Goal: Task Accomplishment & Management: Use online tool/utility

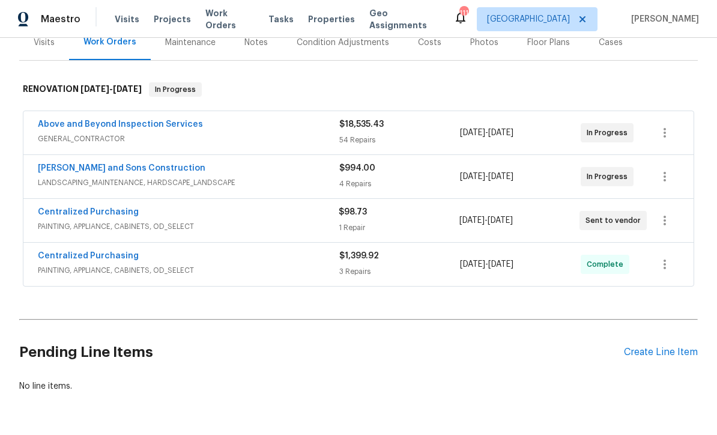
scroll to position [156, 0]
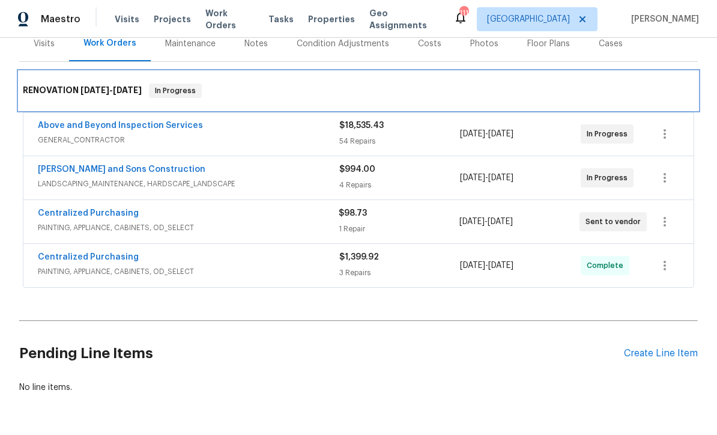
click at [277, 92] on div "RENOVATION 8/27/25 - 9/8/25 In Progress" at bounding box center [358, 90] width 671 height 14
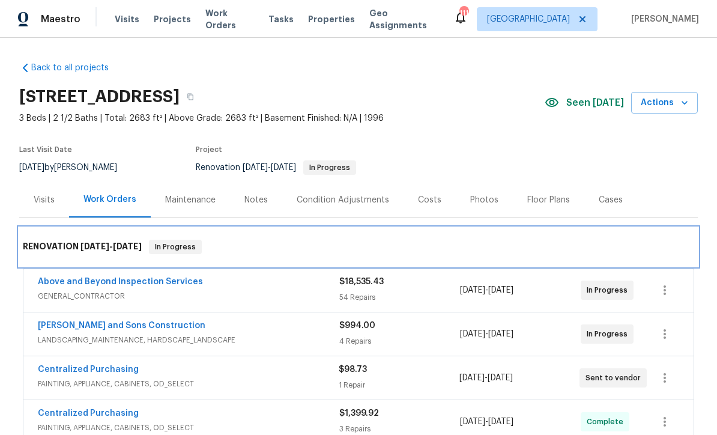
scroll to position [0, 0]
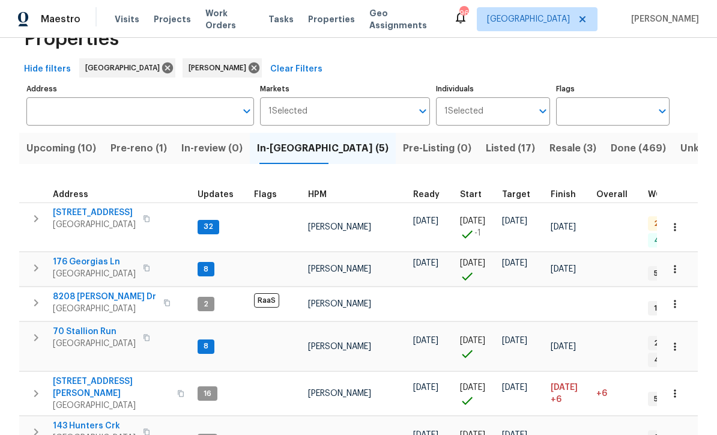
click at [89, 213] on span "188 Lost Lake Trl" at bounding box center [94, 213] width 83 height 12
click at [83, 256] on span "176 Georgias Ln" at bounding box center [94, 262] width 83 height 12
click at [74, 327] on span "70 Stallion Run" at bounding box center [94, 331] width 83 height 12
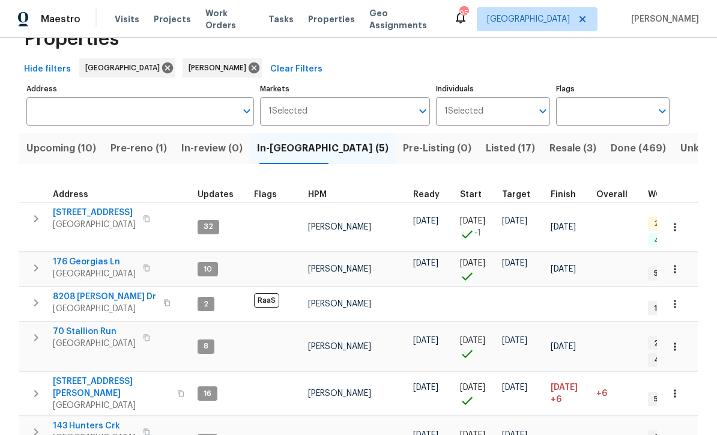
click at [78, 325] on span "70 Stallion Run" at bounding box center [94, 331] width 83 height 12
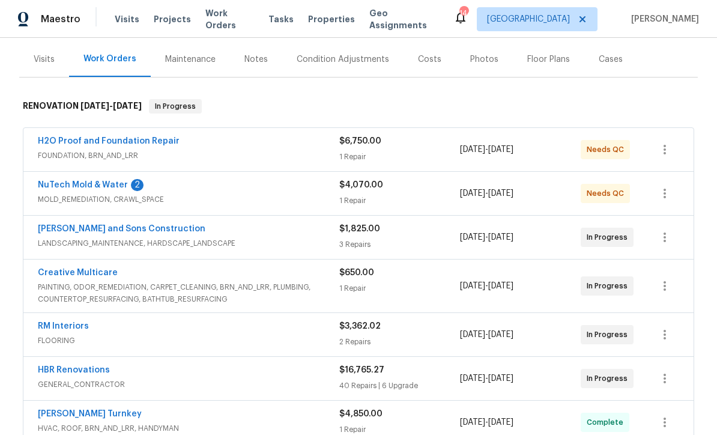
scroll to position [172, 0]
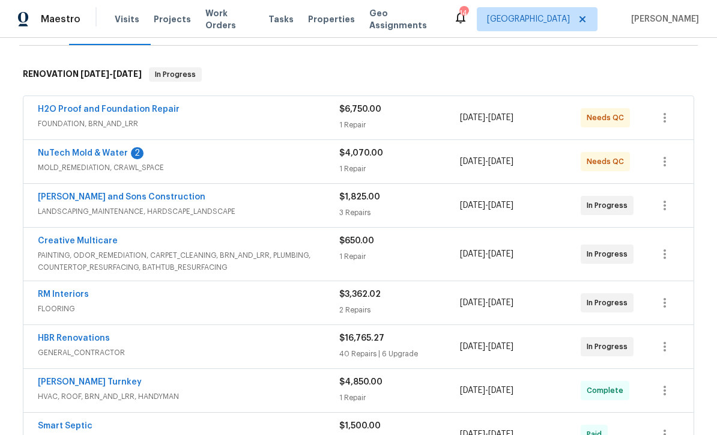
click at [80, 155] on link "NuTech Mold & Water" at bounding box center [83, 153] width 90 height 8
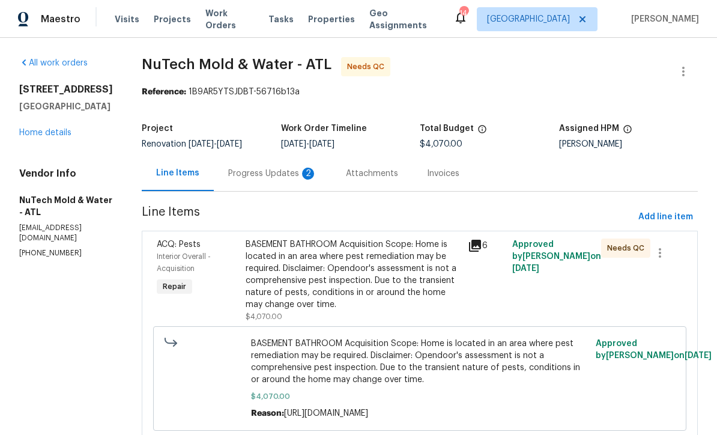
click at [233, 169] on div "Progress Updates 2" at bounding box center [272, 174] width 89 height 12
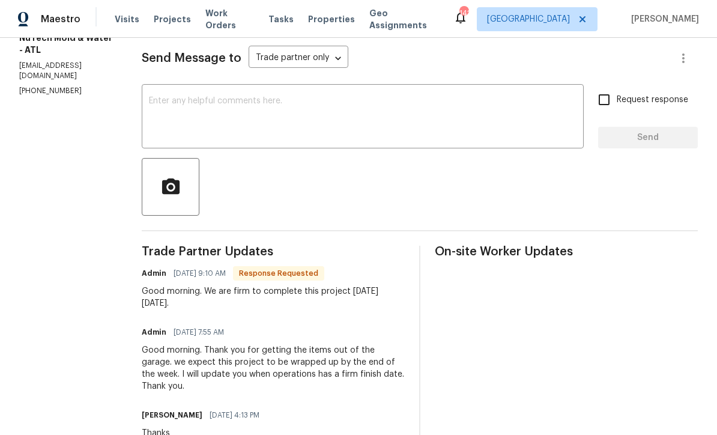
scroll to position [163, 0]
click at [147, 91] on div "x ​" at bounding box center [363, 116] width 442 height 61
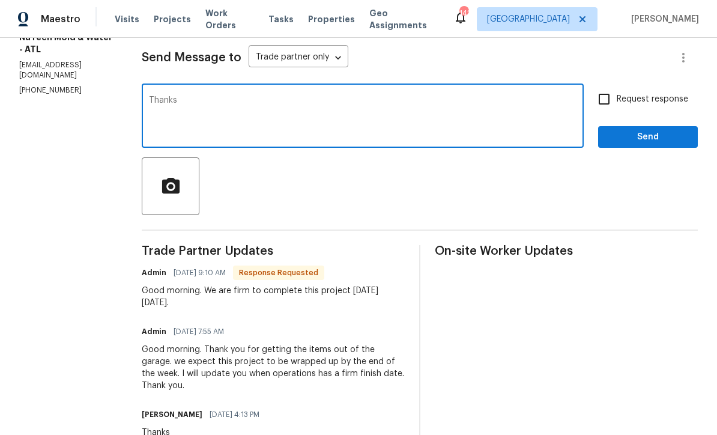
type textarea "Thanks"
click at [600, 97] on input "Request response" at bounding box center [603, 98] width 25 height 25
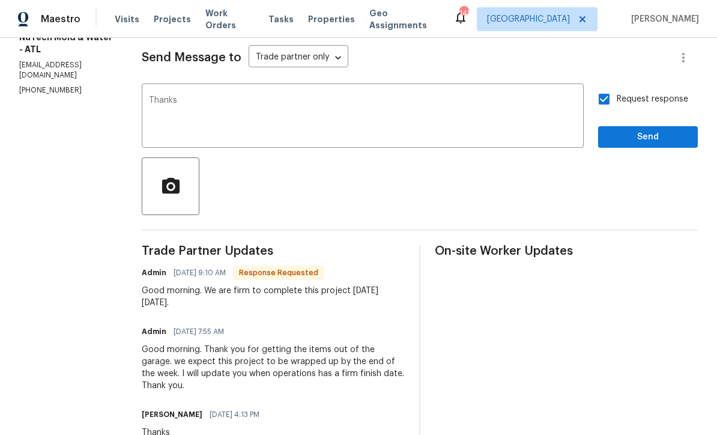
click at [596, 93] on input "Request response" at bounding box center [603, 98] width 25 height 25
checkbox input "false"
click at [630, 136] on span "Send" at bounding box center [648, 137] width 80 height 15
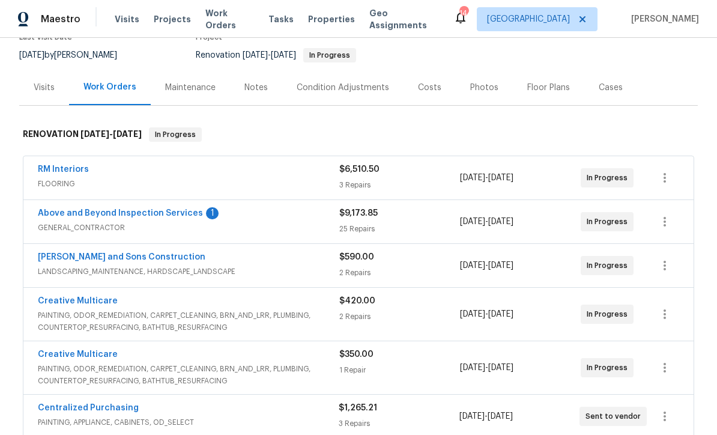
scroll to position [113, 0]
click at [106, 212] on link "Above and Beyond Inspection Services" at bounding box center [120, 212] width 165 height 8
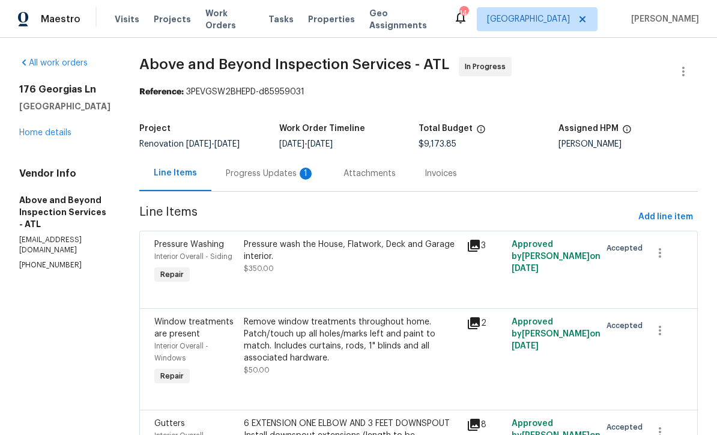
click at [295, 169] on div "Progress Updates 1" at bounding box center [270, 174] width 89 height 12
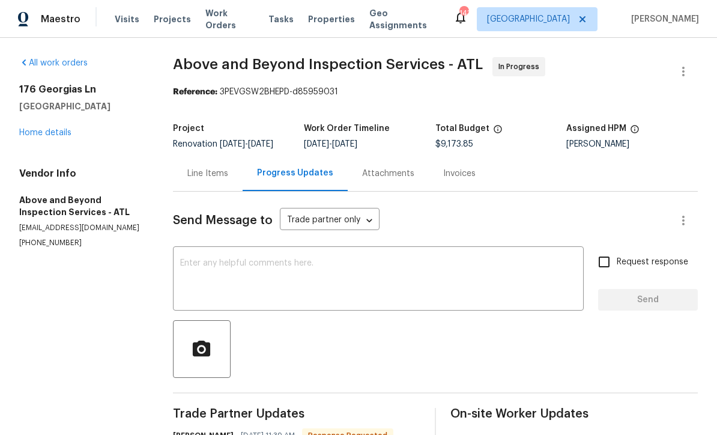
click at [44, 130] on link "Home details" at bounding box center [45, 132] width 52 height 8
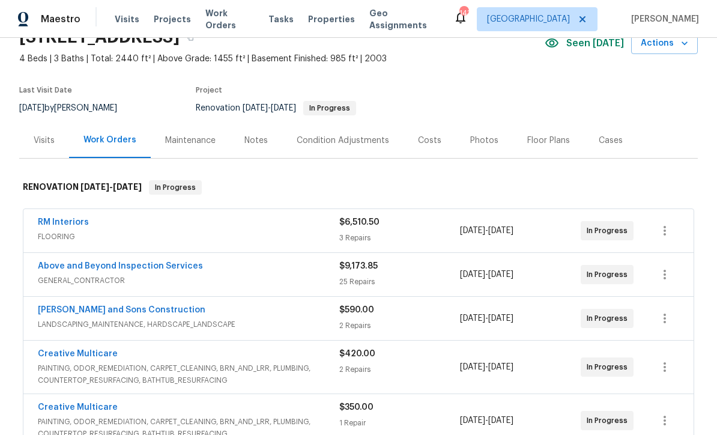
scroll to position [67, 0]
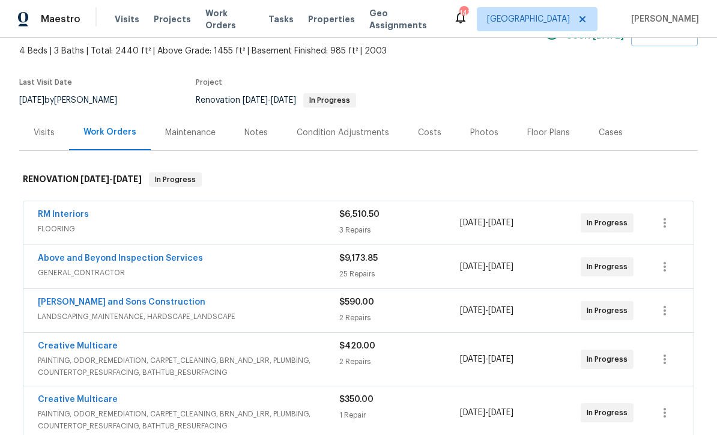
click at [58, 213] on link "RM Interiors" at bounding box center [63, 214] width 51 height 8
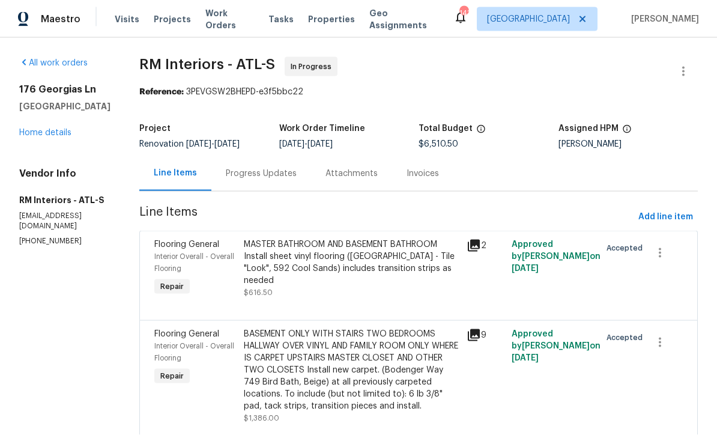
click at [43, 132] on link "Home details" at bounding box center [45, 132] width 52 height 8
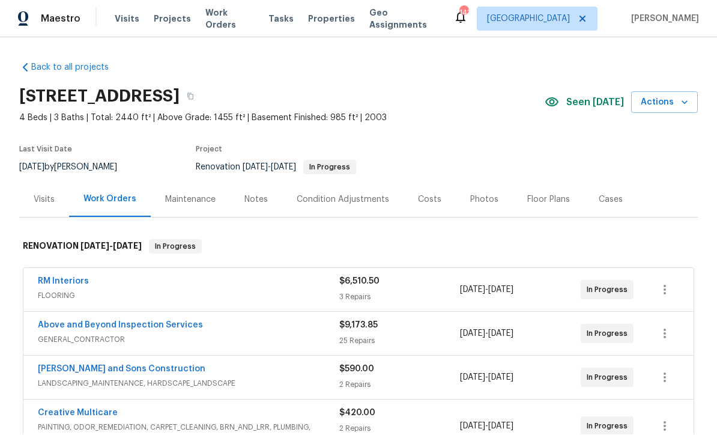
click at [95, 327] on link "Above and Beyond Inspection Services" at bounding box center [120, 325] width 165 height 8
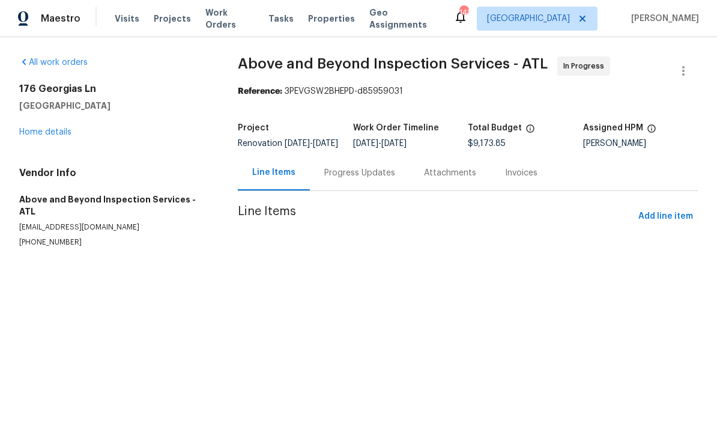
scroll to position [1, 0]
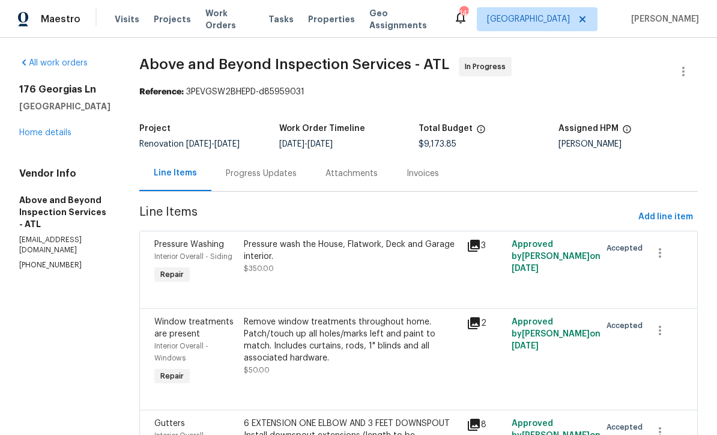
click at [292, 172] on div "Progress Updates" at bounding box center [261, 174] width 71 height 12
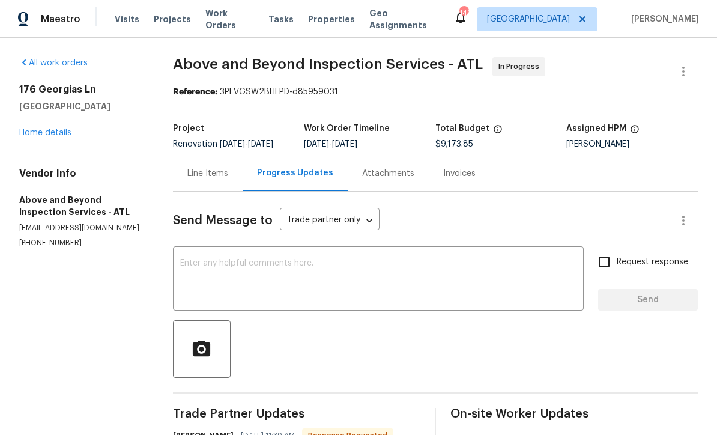
click at [204, 259] on textarea at bounding box center [378, 280] width 396 height 42
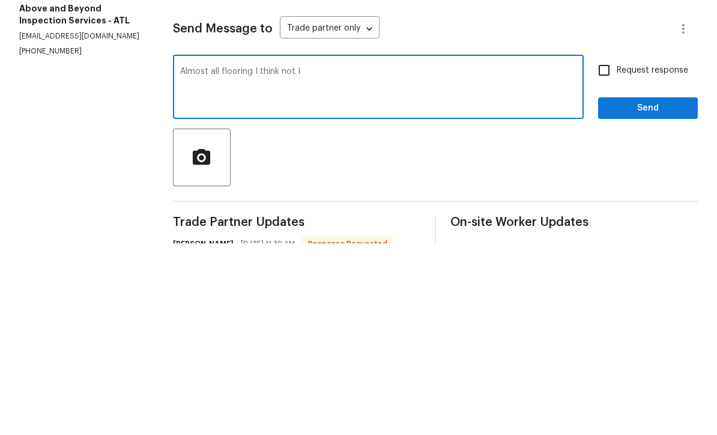
scroll to position [40, 0]
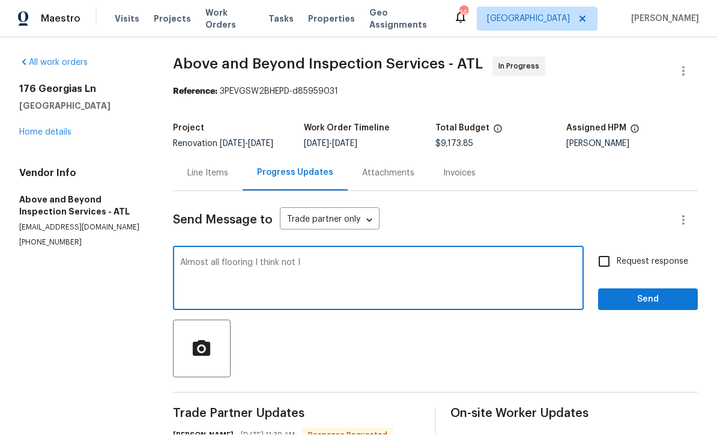
click at [313, 259] on textarea "Almost all flooring I think not I" at bounding box center [378, 280] width 396 height 42
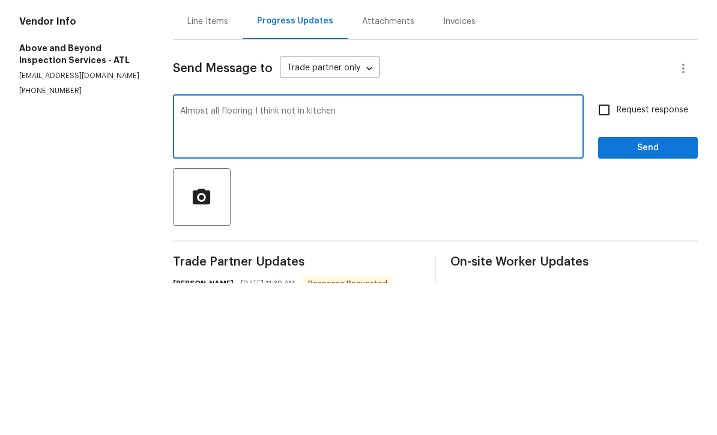
type textarea "Almost all flooring I think not in kitchen"
click at [601, 249] on input "Request response" at bounding box center [603, 261] width 25 height 25
checkbox input "true"
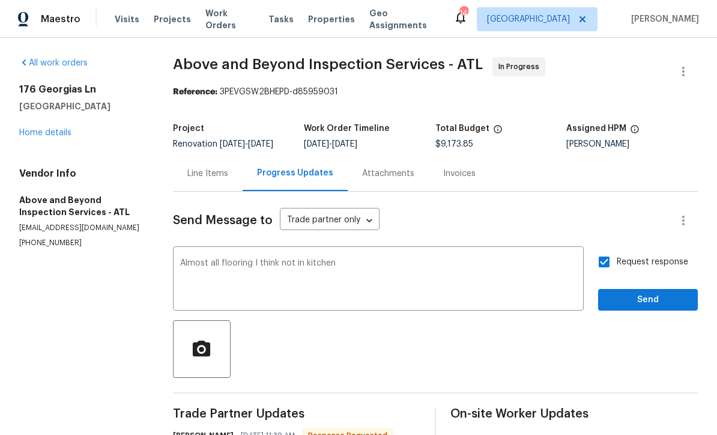
scroll to position [0, 0]
click at [632, 294] on span "Send" at bounding box center [648, 299] width 80 height 15
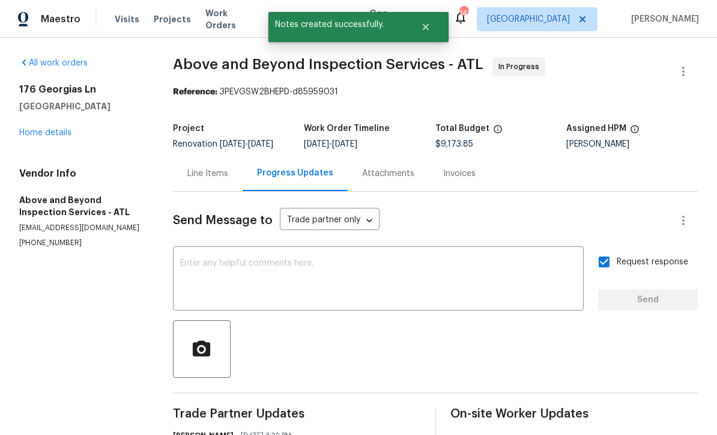
click at [35, 132] on link "Home details" at bounding box center [45, 132] width 52 height 8
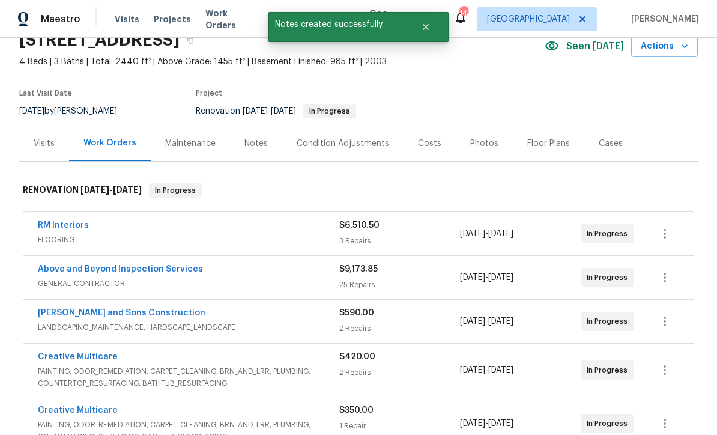
scroll to position [88, 0]
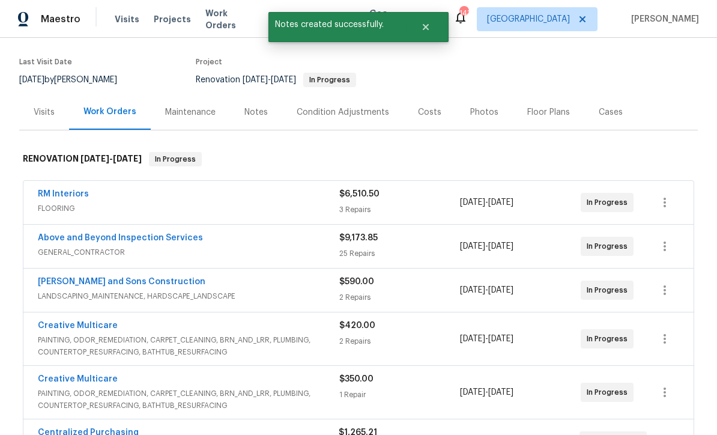
click at [59, 193] on link "RM Interiors" at bounding box center [63, 194] width 51 height 8
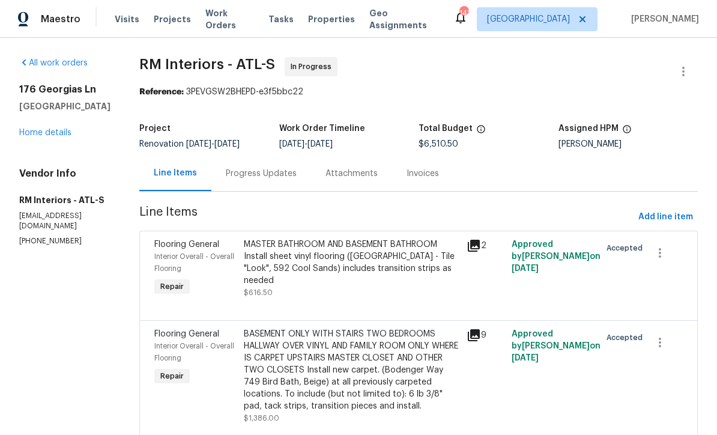
click at [242, 179] on div "Progress Updates" at bounding box center [261, 174] width 71 height 12
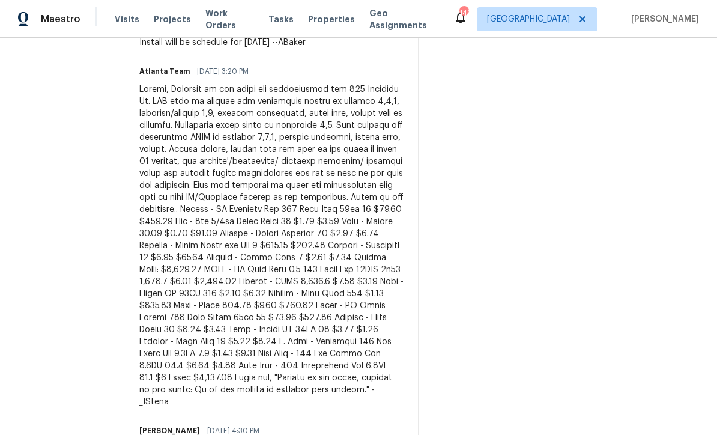
scroll to position [415, 0]
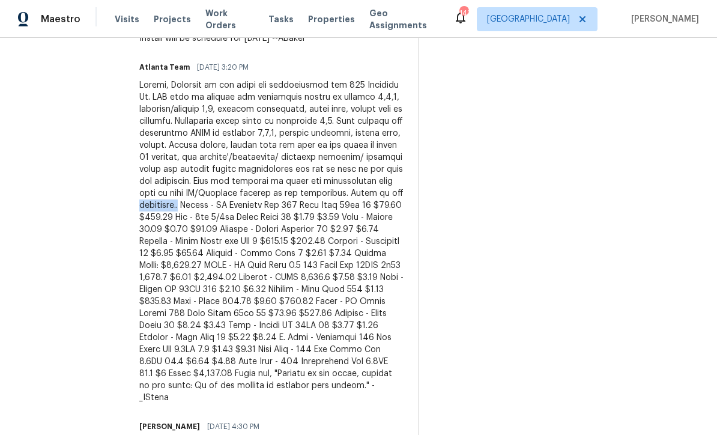
copy div "breakdown.."
click at [84, 190] on section "All work orders 176 Georgias Ln Dallas, GA 30157 Home details Vendor Info RM In…" at bounding box center [64, 118] width 91 height 952
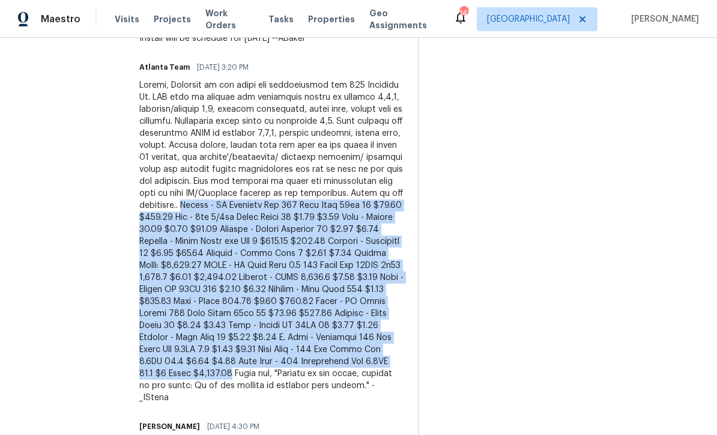
copy div "Carpet - OD Bodenger Way 749 Bird Bath 25oz 82 $11.34 $929.88 Pad - 6lb 3/8in S…"
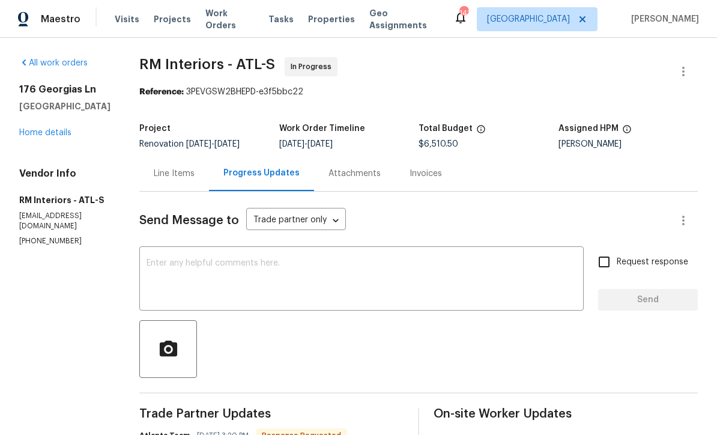
scroll to position [0, 0]
click at [165, 174] on div "Line Items" at bounding box center [174, 174] width 41 height 12
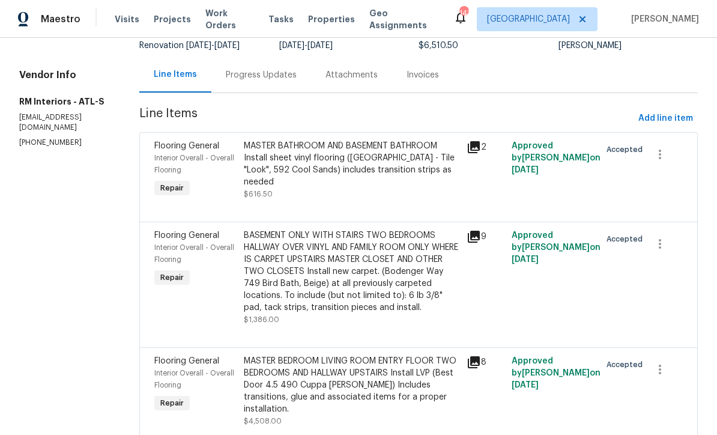
scroll to position [98, 0]
click at [312, 280] on div "BASEMENT ONLY WITH STAIRS TWO BEDROOMS HALLWAY OVER VINYL AND FAMILY ROOM ONLY …" at bounding box center [352, 272] width 216 height 84
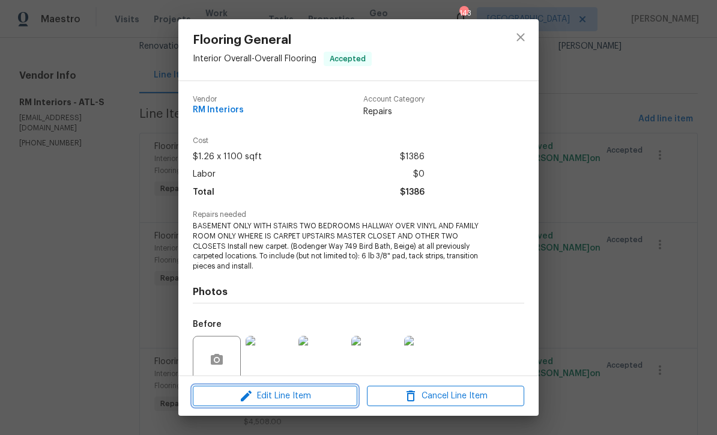
click at [289, 400] on span "Edit Line Item" at bounding box center [274, 395] width 157 height 15
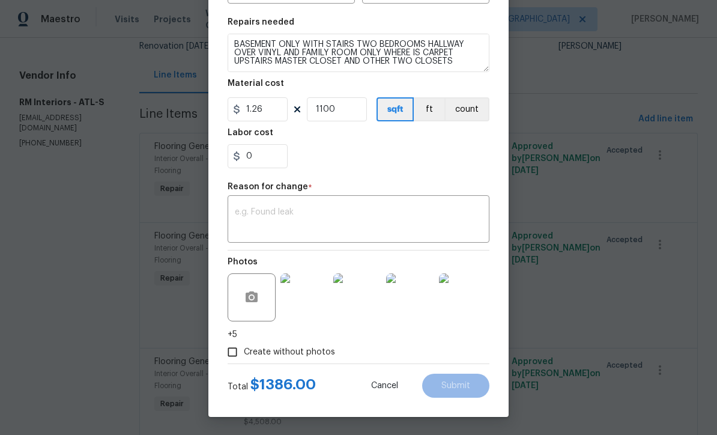
scroll to position [171, 0]
click at [242, 208] on textarea at bounding box center [358, 220] width 247 height 25
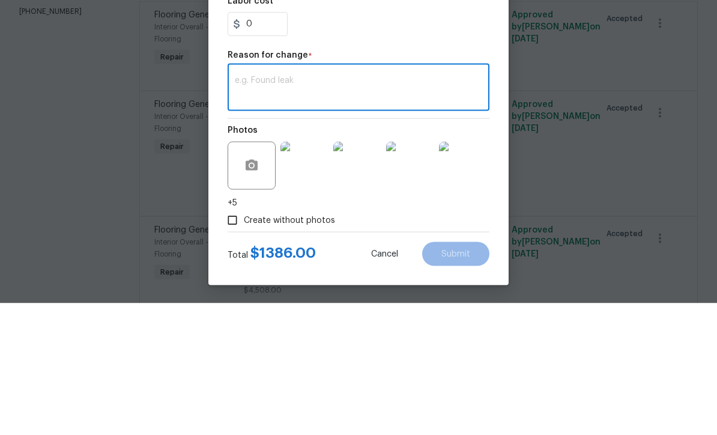
click at [250, 198] on div "x ​" at bounding box center [359, 220] width 262 height 44
click at [244, 208] on textarea at bounding box center [358, 220] width 247 height 25
paste textarea "Carpet - OD Bodenger Way 749 Bird Bath 25oz 82 $11.34 $929.88 Pad - 6lb 3/8in S…"
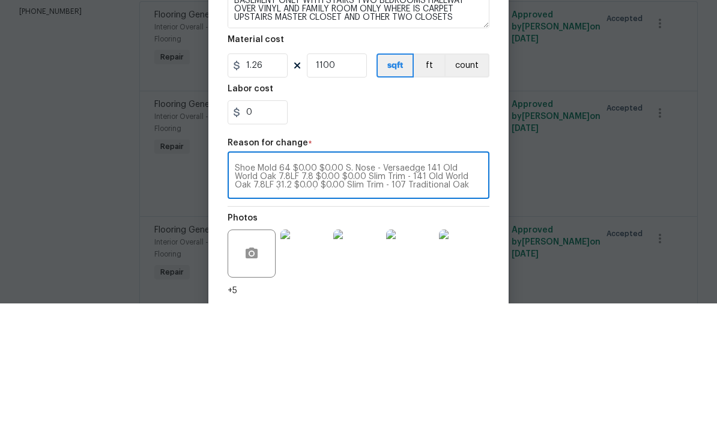
scroll to position [76, 0]
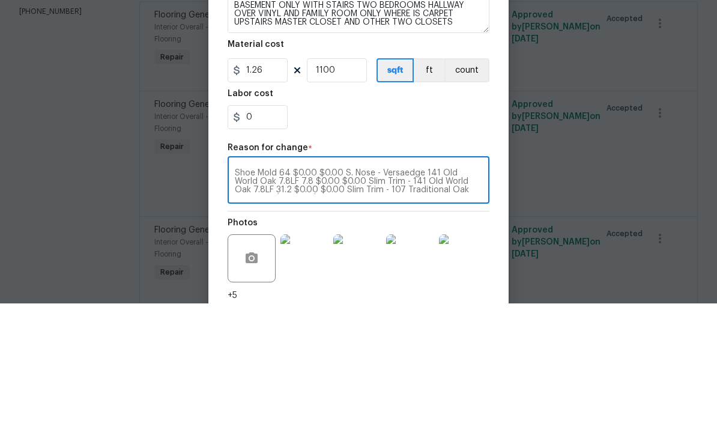
type textarea "Carpet - OD Bodenger Way 749 Bird Bath 25oz 82 $11.34 $929.88 Pad - 6lb 3/8in S…"
click at [343, 190] on input "1100" at bounding box center [337, 202] width 60 height 24
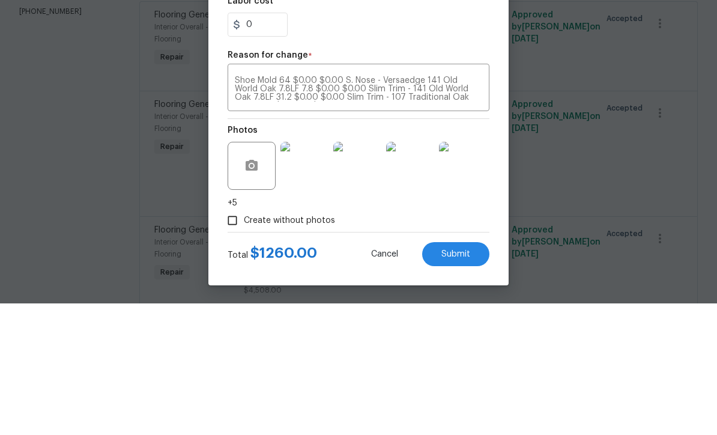
scroll to position [40, 0]
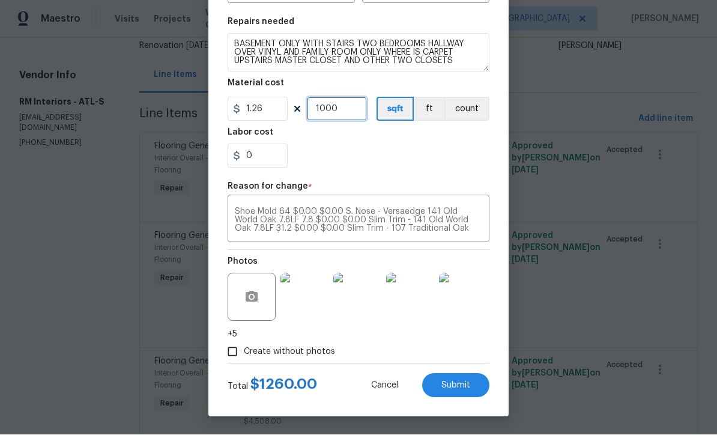
click at [344, 110] on input "1000" at bounding box center [337, 109] width 60 height 24
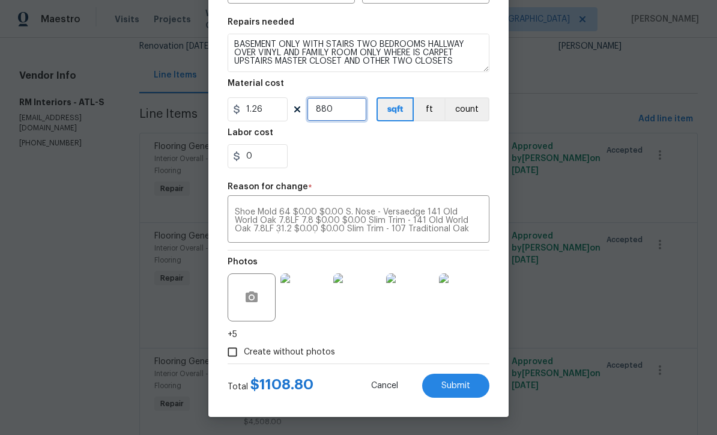
click at [345, 108] on input "880" at bounding box center [337, 109] width 60 height 24
click at [338, 107] on input "750" at bounding box center [337, 109] width 60 height 24
click at [340, 113] on input "770" at bounding box center [337, 109] width 60 height 24
click at [337, 116] on input "799" at bounding box center [337, 109] width 60 height 24
click at [336, 112] on input "79" at bounding box center [337, 109] width 60 height 24
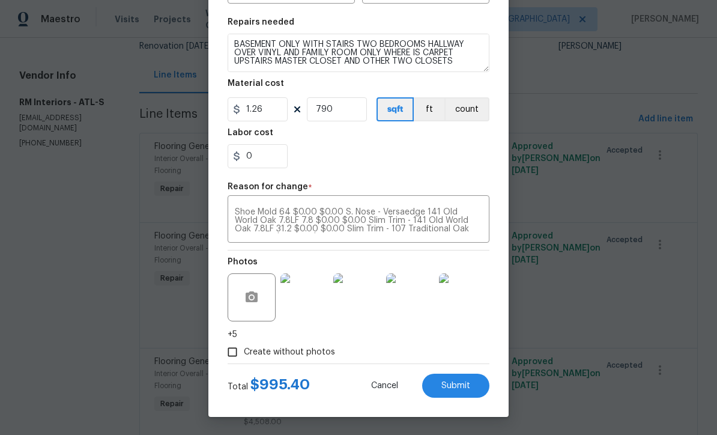
click at [457, 382] on span "Submit" at bounding box center [455, 385] width 29 height 9
type input "1100"
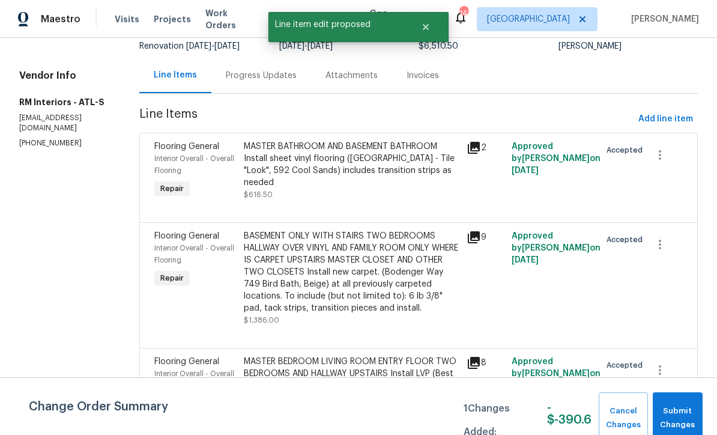
scroll to position [0, 0]
click at [678, 413] on span "Submit Changes" at bounding box center [678, 418] width 38 height 28
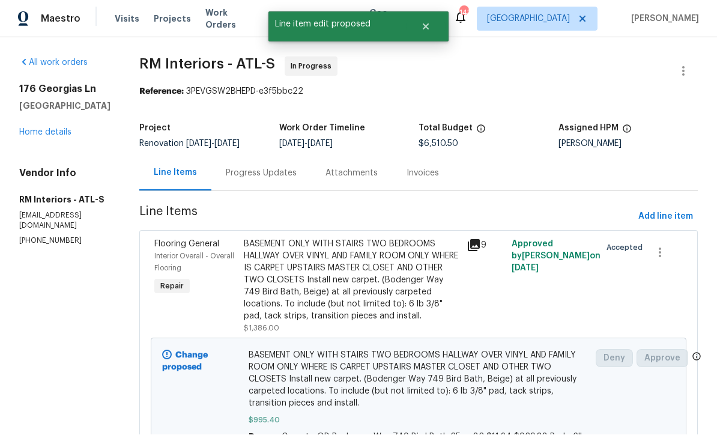
scroll to position [1, 0]
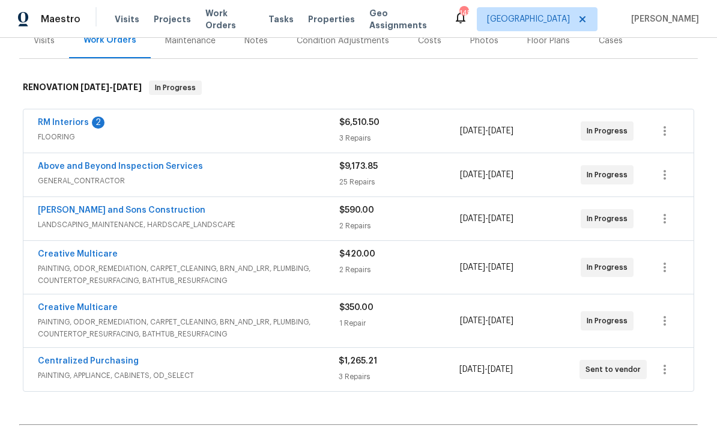
scroll to position [160, 0]
click at [55, 118] on link "RM Interiors" at bounding box center [63, 122] width 51 height 8
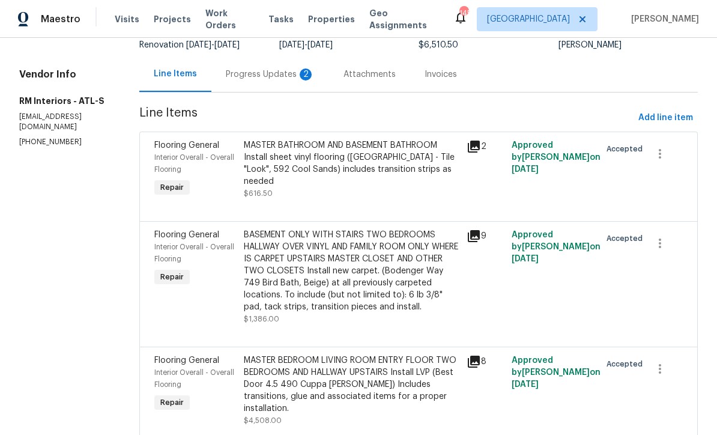
scroll to position [98, 0]
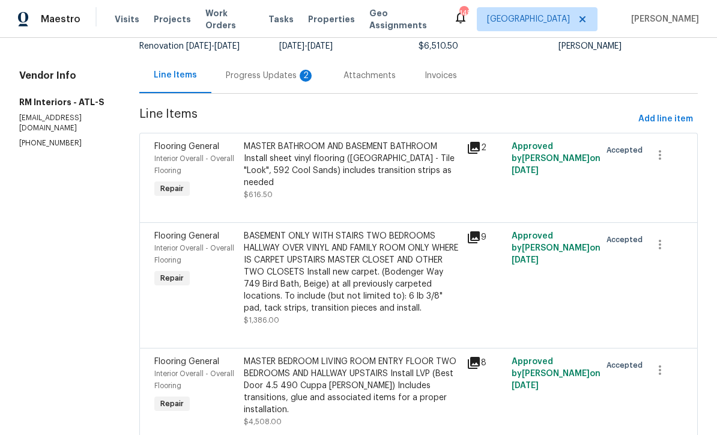
click at [304, 373] on div "MASTER BEDROOM LIVING ROOM ENTRY FLOOR TWO BEDROOMS AND HALLWAY UPSTAIRS Instal…" at bounding box center [352, 385] width 216 height 60
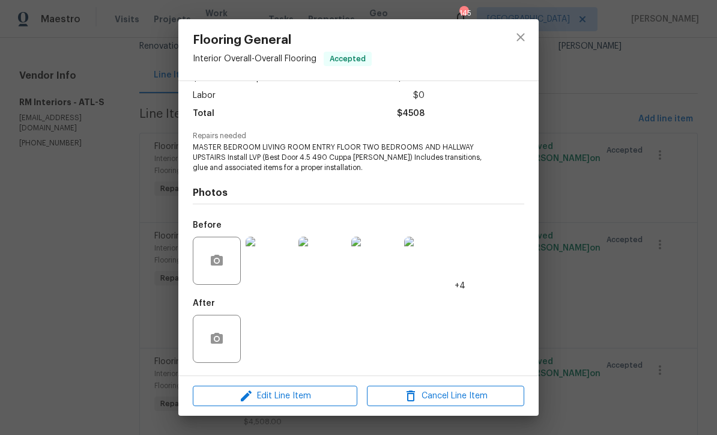
scroll to position [80, 0]
click at [273, 259] on img at bounding box center [270, 261] width 48 height 48
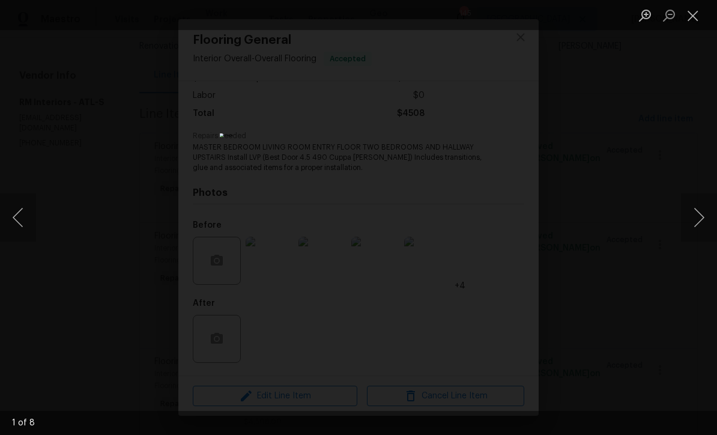
click at [701, 217] on button "Next image" at bounding box center [699, 217] width 36 height 48
click at [698, 214] on button "Next image" at bounding box center [699, 217] width 36 height 48
click at [701, 213] on button "Next image" at bounding box center [699, 217] width 36 height 48
click at [701, 212] on button "Next image" at bounding box center [699, 217] width 36 height 48
click at [702, 210] on button "Next image" at bounding box center [699, 217] width 36 height 48
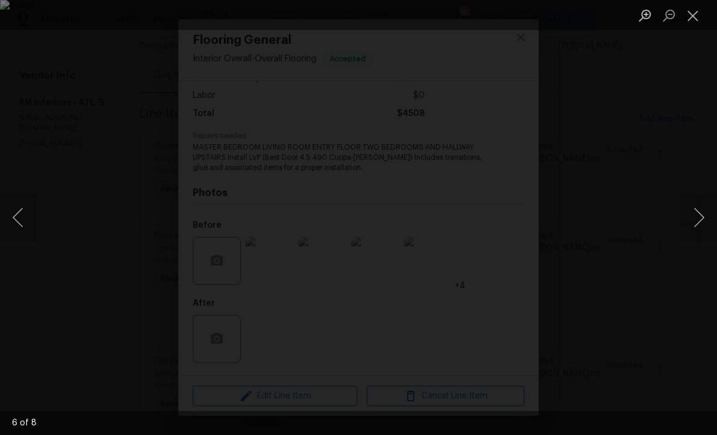
click at [701, 210] on button "Next image" at bounding box center [699, 217] width 36 height 48
click at [701, 208] on button "Next image" at bounding box center [699, 217] width 36 height 48
click at [701, 212] on button "Next image" at bounding box center [699, 217] width 36 height 48
click at [701, 208] on button "Next image" at bounding box center [699, 217] width 36 height 48
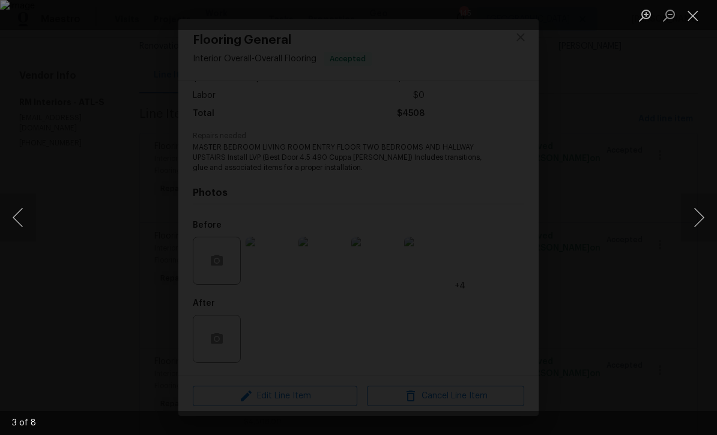
click at [699, 211] on button "Next image" at bounding box center [699, 217] width 36 height 48
click at [702, 208] on button "Next image" at bounding box center [699, 217] width 36 height 48
click at [19, 220] on button "Previous image" at bounding box center [18, 217] width 36 height 48
click at [690, 20] on button "Close lightbox" at bounding box center [693, 15] width 24 height 21
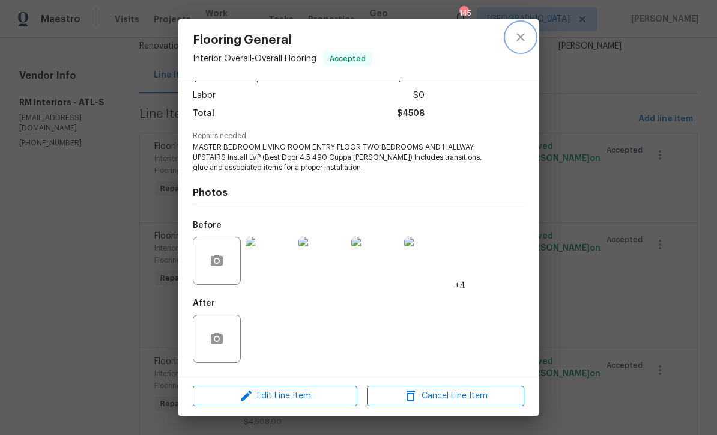
click at [522, 37] on icon "close" at bounding box center [520, 37] width 8 height 8
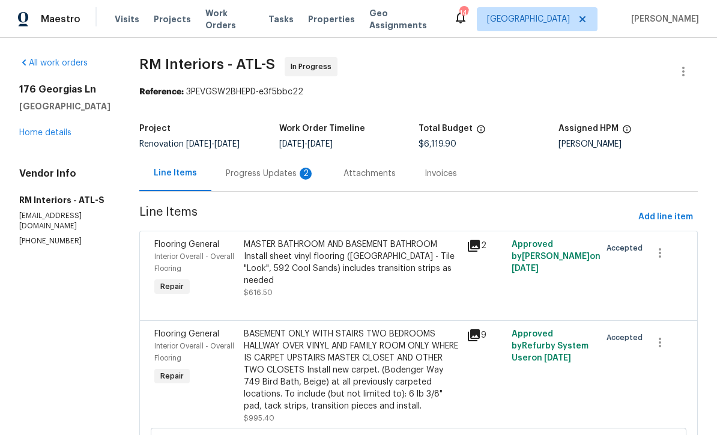
click at [241, 166] on div "Progress Updates 2" at bounding box center [270, 172] width 118 height 35
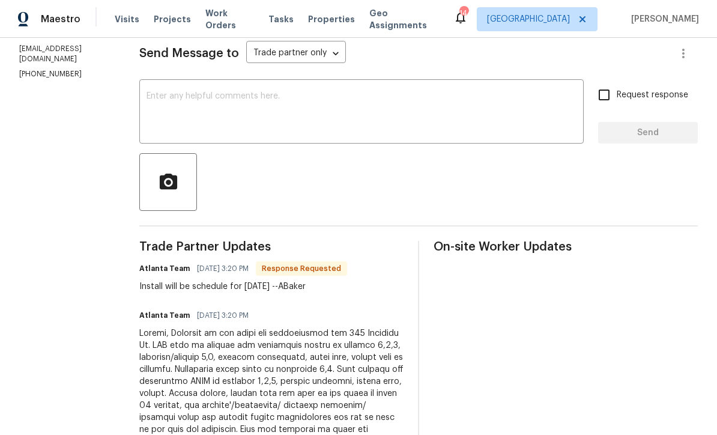
scroll to position [166, 0]
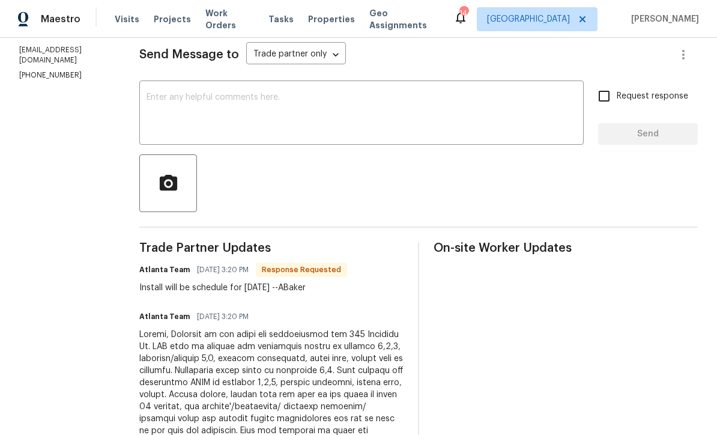
click at [148, 94] on textarea at bounding box center [361, 114] width 430 height 42
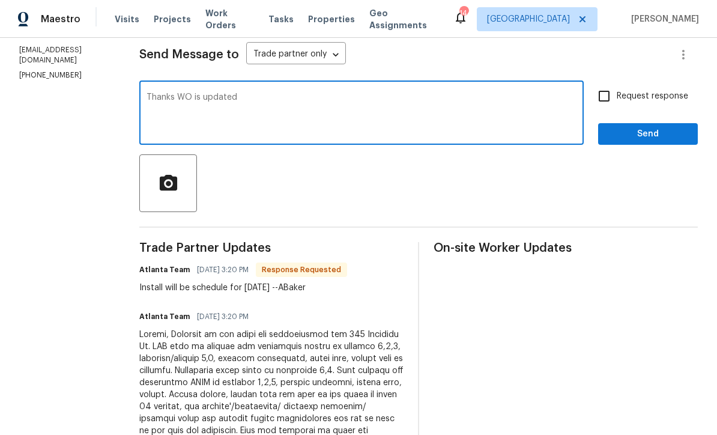
type textarea "Thanks WO is updated"
click at [604, 98] on input "Request response" at bounding box center [603, 95] width 25 height 25
checkbox input "true"
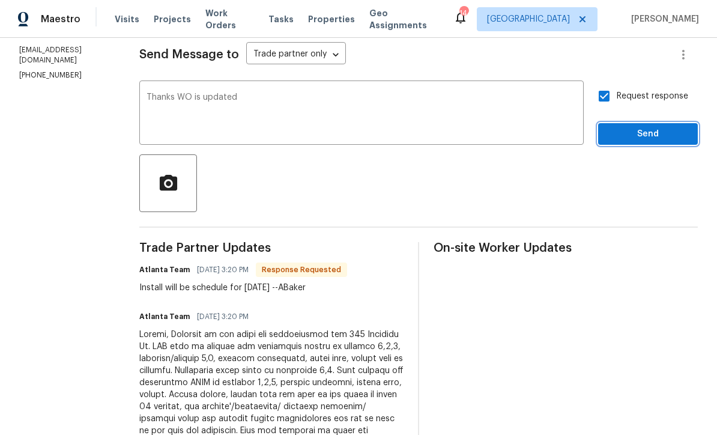
click at [636, 132] on span "Send" at bounding box center [648, 134] width 80 height 15
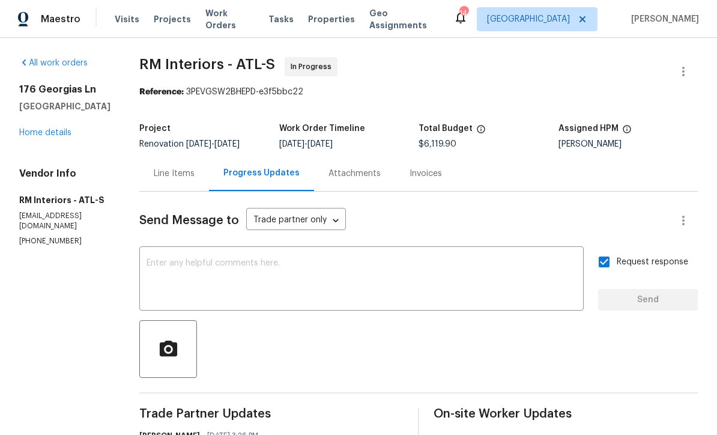
scroll to position [0, 0]
click at [41, 130] on link "Home details" at bounding box center [45, 132] width 52 height 8
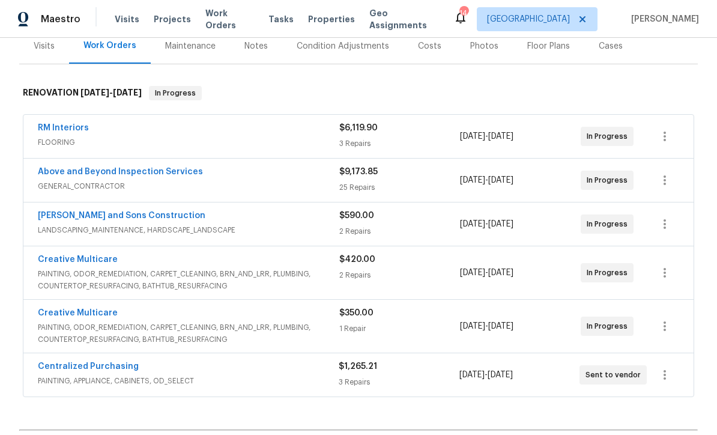
scroll to position [154, 0]
click at [59, 128] on link "RM Interiors" at bounding box center [63, 127] width 51 height 8
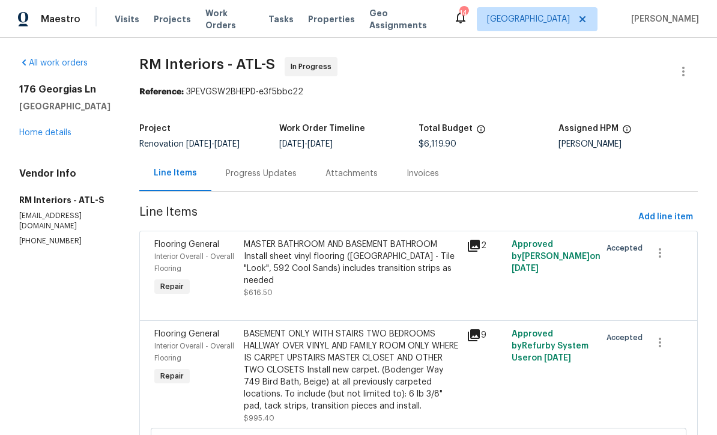
click at [244, 172] on div "Progress Updates" at bounding box center [261, 174] width 71 height 12
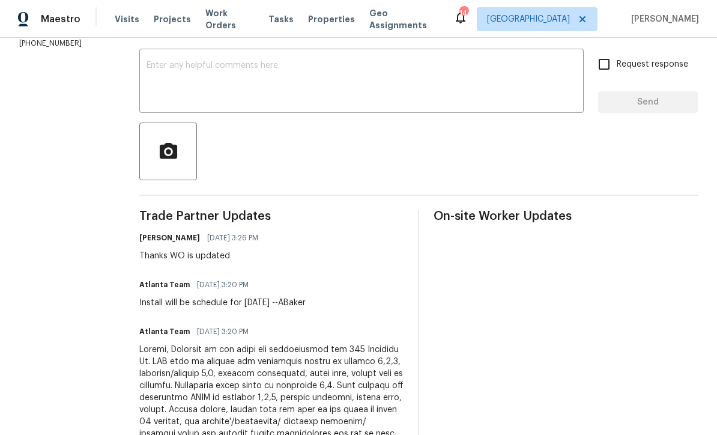
scroll to position [226, 0]
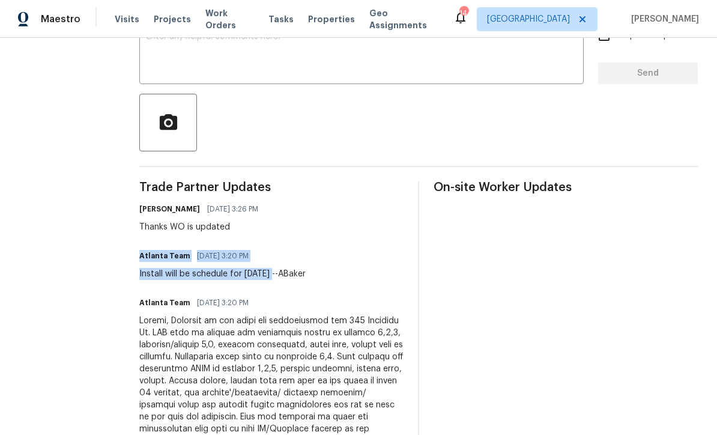
copy div "Atlanta Team 09/03/2025 3:20 PM Install will be schedule for 9/10/25"
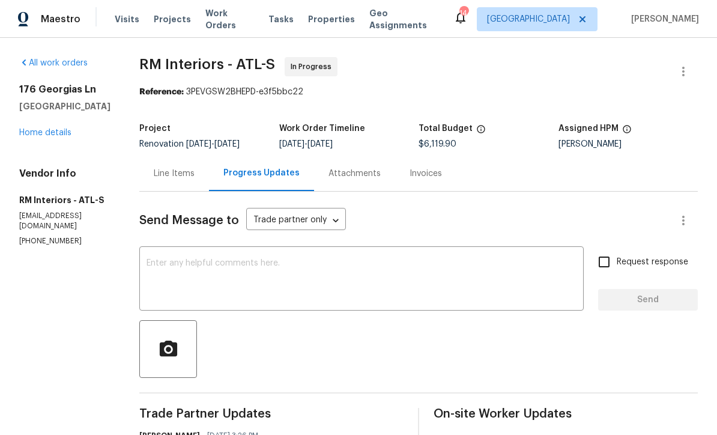
scroll to position [0, 0]
click at [166, 174] on div "Line Items" at bounding box center [174, 174] width 41 height 12
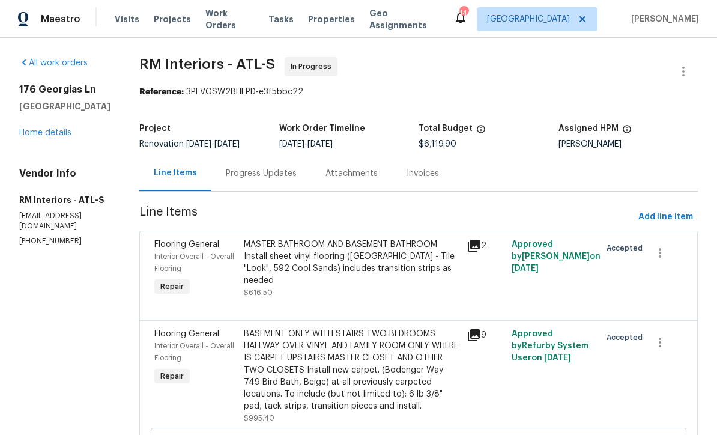
click at [42, 136] on link "Home details" at bounding box center [45, 132] width 52 height 8
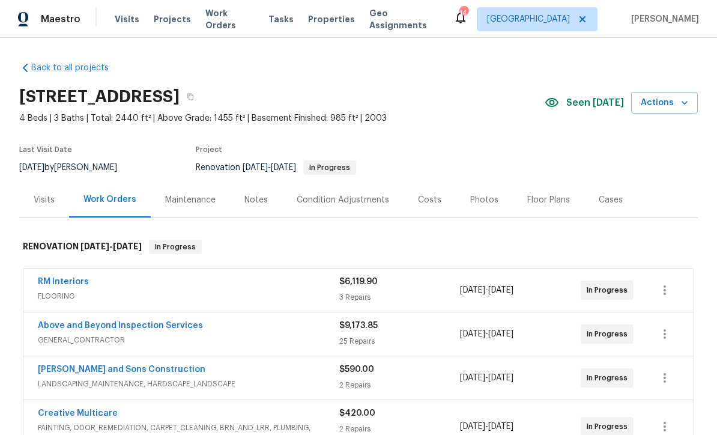
click at [248, 202] on div "Notes" at bounding box center [255, 200] width 23 height 12
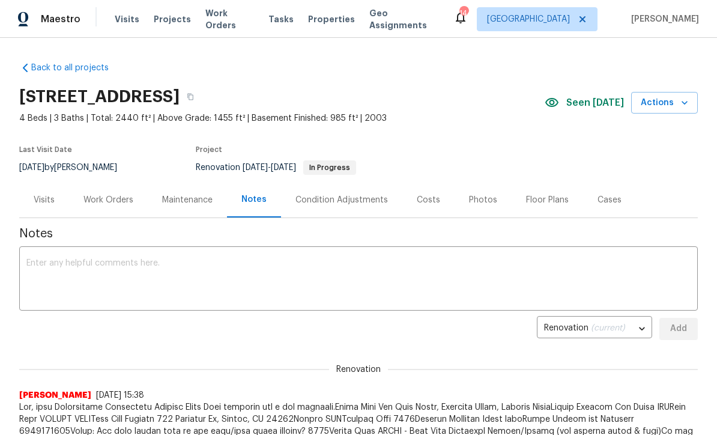
click at [38, 262] on textarea at bounding box center [358, 280] width 664 height 42
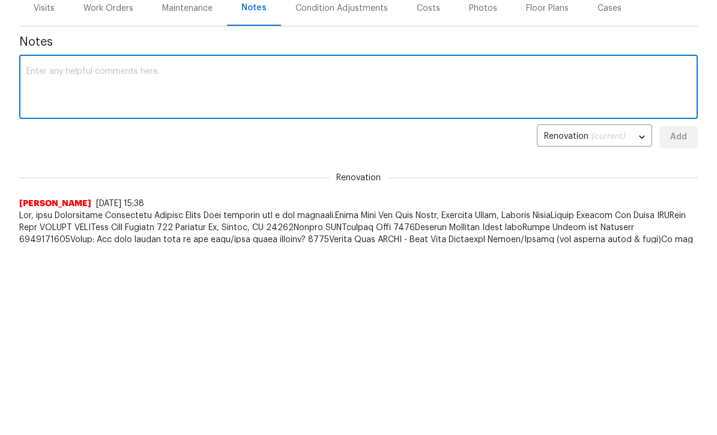
paste textarea "Atlanta Team 09/03/2025 3:20 PM Install will be schedule for 9/10/25"
type textarea "Atlanta Team 09/03/2025 3:20 PM Install will be schedule for 9/10/25"
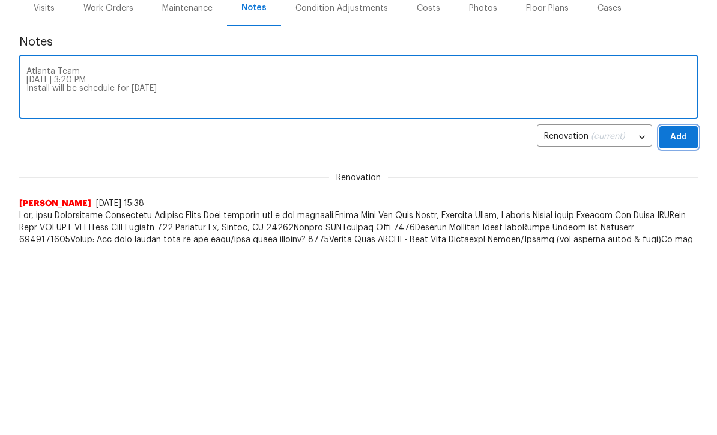
click at [685, 321] on span "Add" at bounding box center [678, 328] width 19 height 15
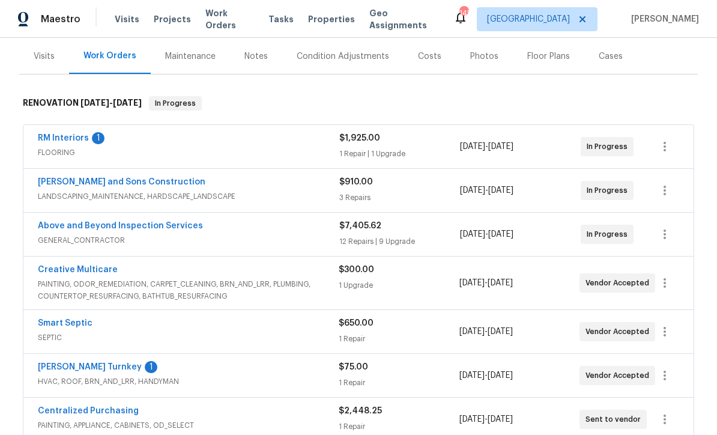
scroll to position [172, 0]
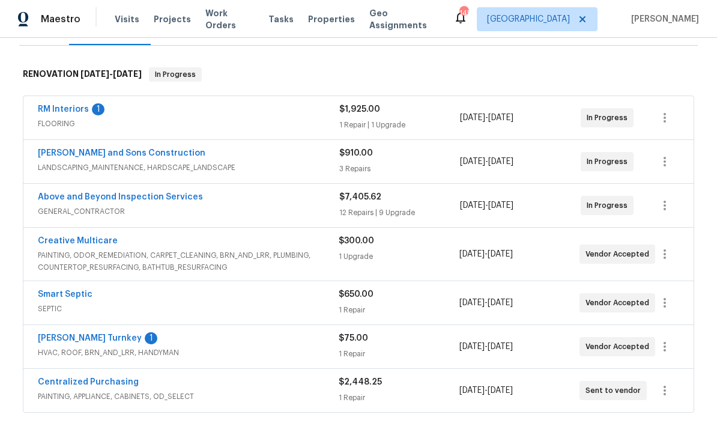
click at [65, 337] on link "[PERSON_NAME] Turnkey" at bounding box center [90, 338] width 104 height 8
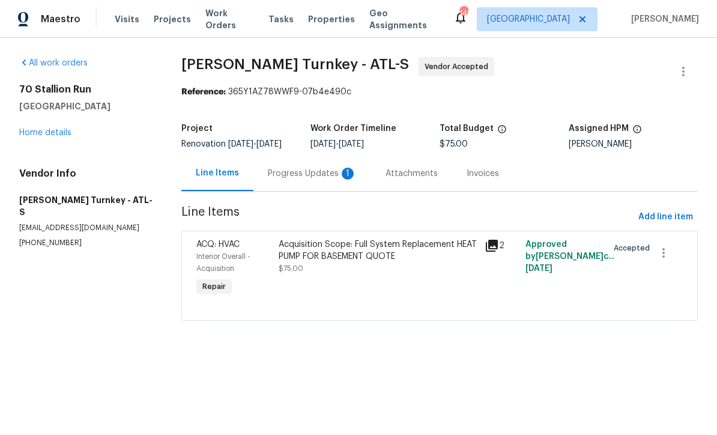
click at [282, 169] on div "Progress Updates 1" at bounding box center [312, 174] width 89 height 12
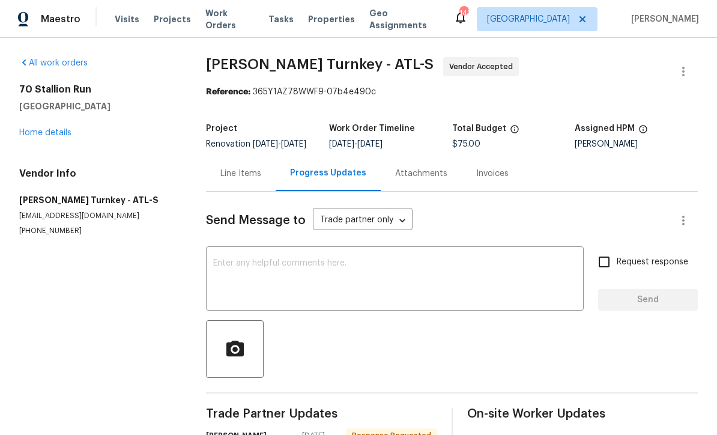
click at [219, 270] on textarea at bounding box center [394, 280] width 363 height 42
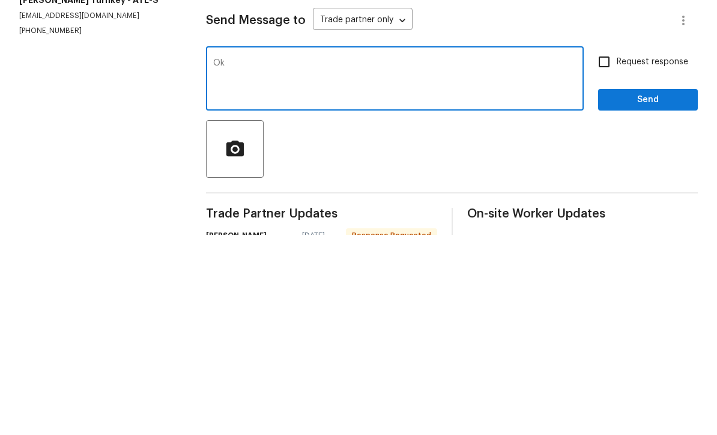
type textarea "Ok"
click at [642, 292] on span "Send" at bounding box center [648, 299] width 80 height 15
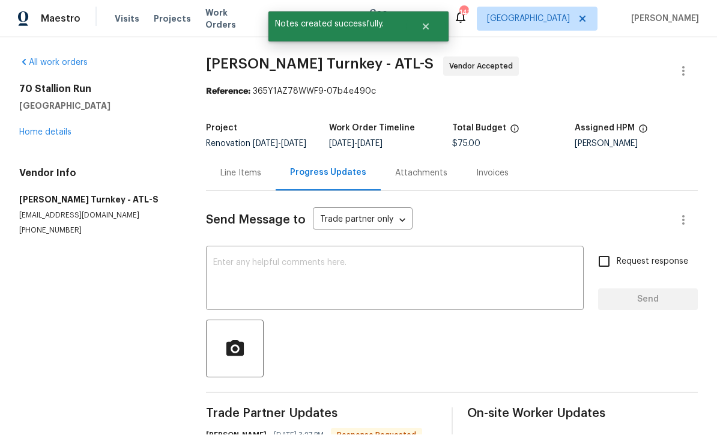
scroll to position [23, 0]
click at [41, 128] on link "Home details" at bounding box center [45, 132] width 52 height 8
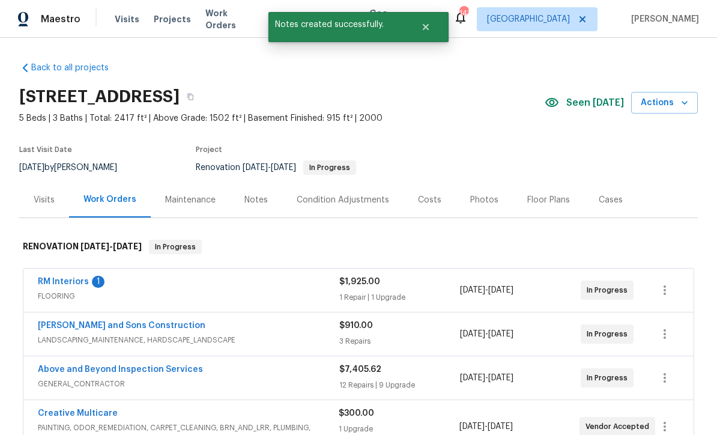
click at [55, 277] on link "RM Interiors" at bounding box center [63, 281] width 51 height 8
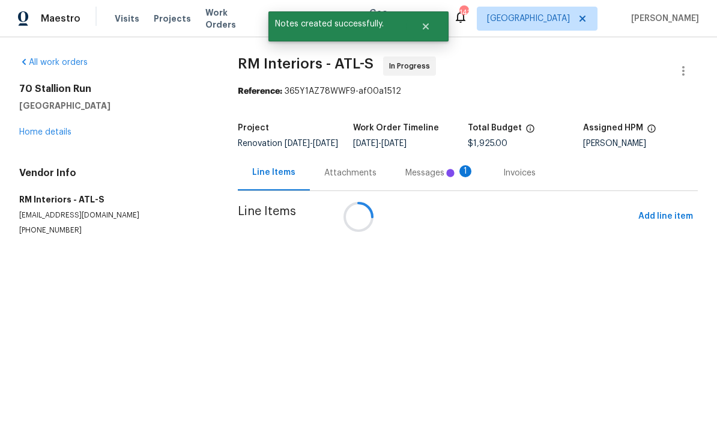
scroll to position [1, 0]
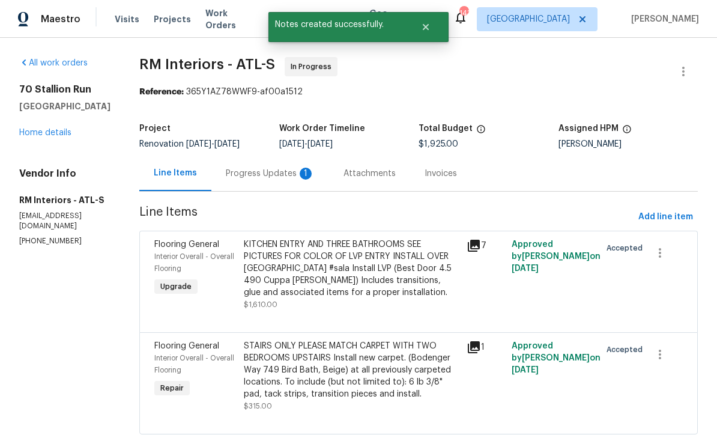
click at [231, 171] on div "Progress Updates 1" at bounding box center [270, 174] width 89 height 12
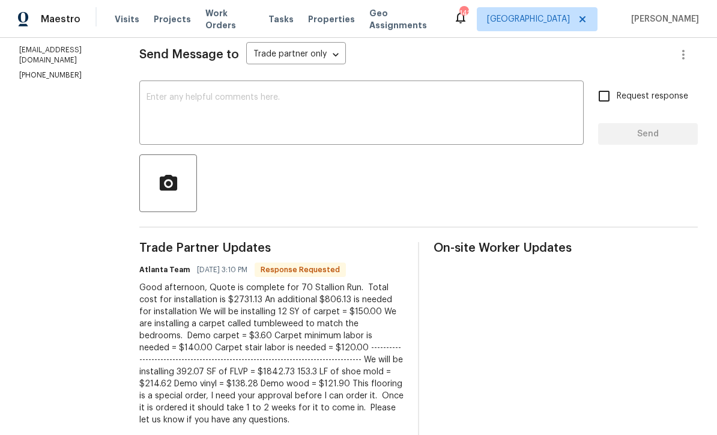
scroll to position [157, 0]
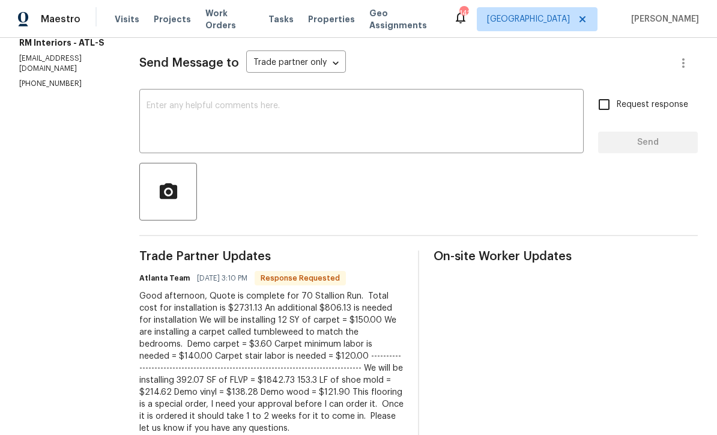
click at [149, 104] on textarea at bounding box center [361, 122] width 430 height 42
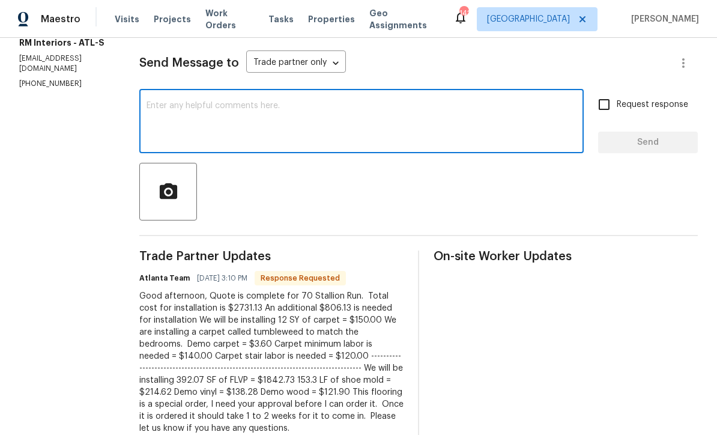
scroll to position [0, 0]
type textarea "It is approved"
click at [611, 108] on input "Request response" at bounding box center [603, 104] width 25 height 25
checkbox input "true"
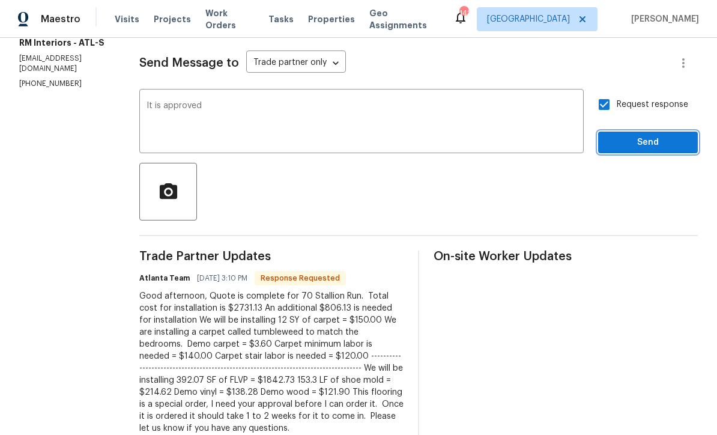
click at [644, 140] on span "Send" at bounding box center [648, 142] width 80 height 15
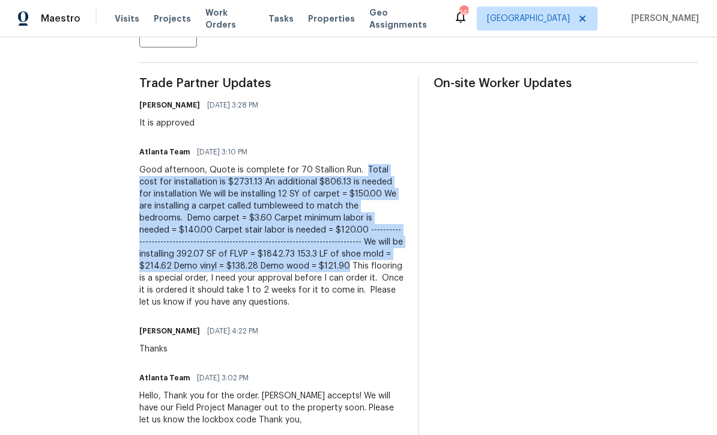
scroll to position [327, 0]
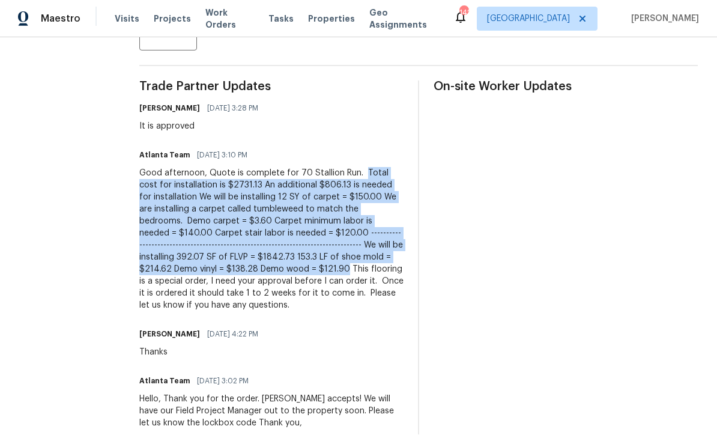
click at [55, 196] on section "All work orders [STREET_ADDRESS] Home details Vendor Info RM Interiors - ATL-S …" at bounding box center [64, 116] width 91 height 772
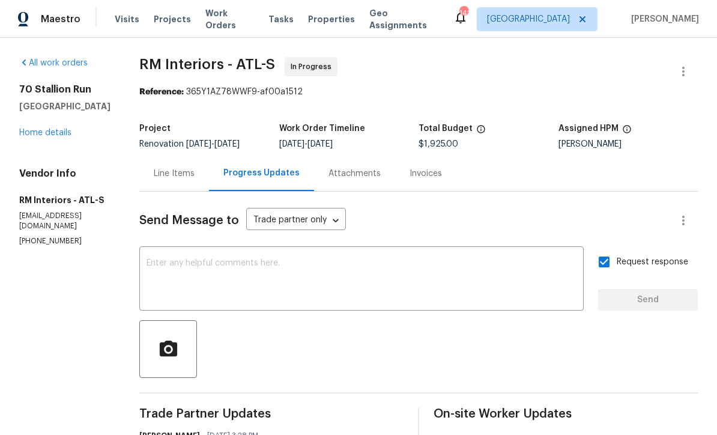
scroll to position [29, 0]
click at [166, 168] on div "Line Items" at bounding box center [174, 174] width 41 height 12
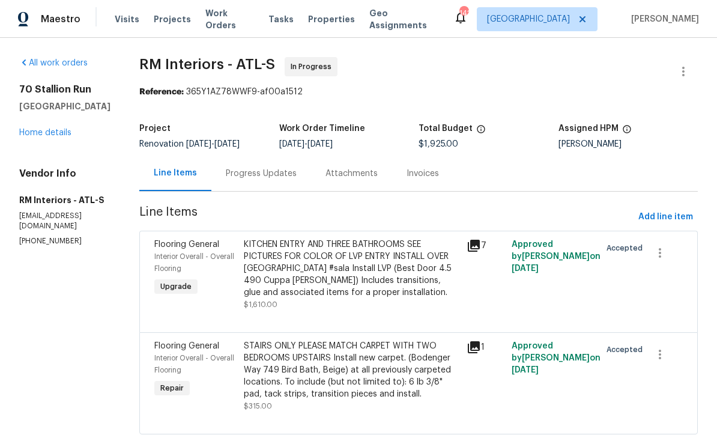
scroll to position [34, 0]
click at [244, 168] on div "Progress Updates" at bounding box center [261, 174] width 71 height 12
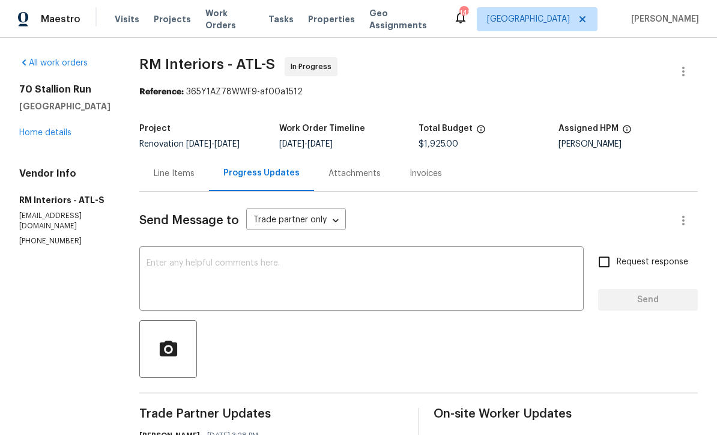
click at [154, 158] on div "Line Items" at bounding box center [174, 172] width 70 height 35
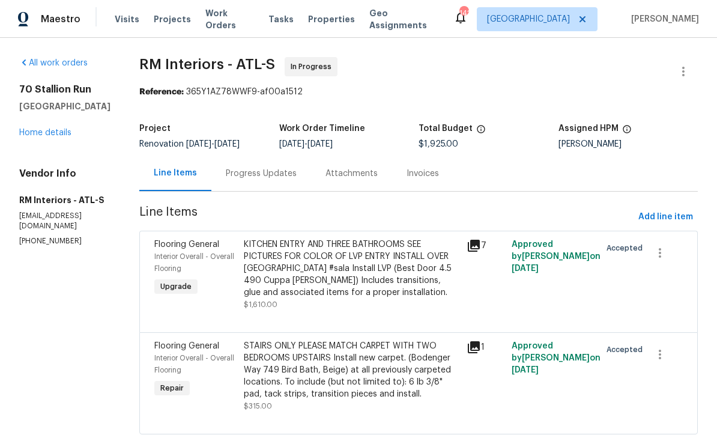
click at [286, 246] on div "KITCHEN ENTRY AND THREE BATHROOMS SEE PICTURES FOR COLOR OF LVP ENTRY INSTALL O…" at bounding box center [352, 268] width 216 height 60
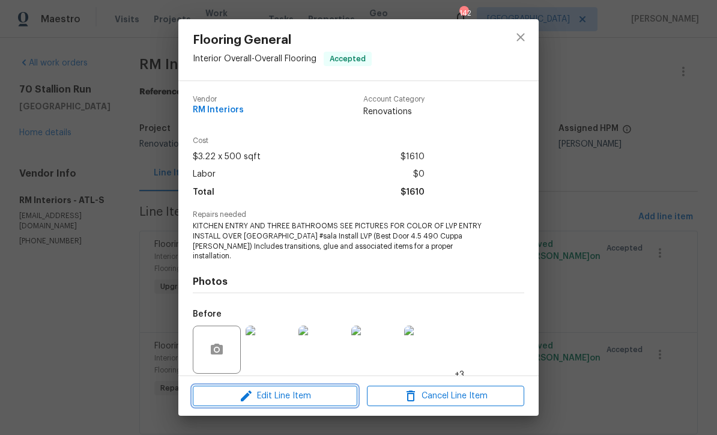
click at [269, 393] on span "Edit Line Item" at bounding box center [274, 395] width 157 height 15
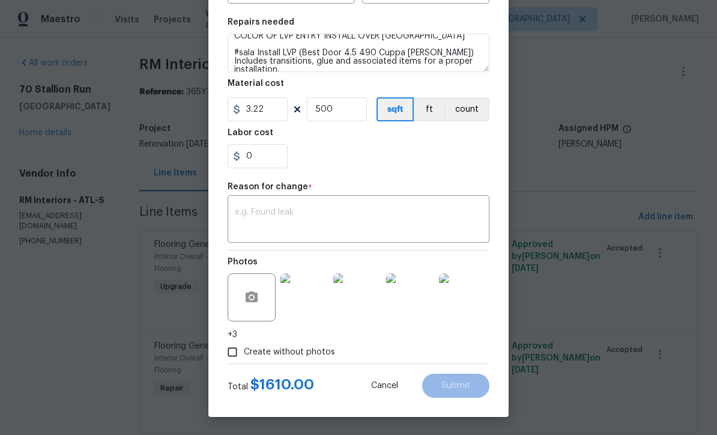
scroll to position [171, 0]
click at [241, 208] on textarea at bounding box center [358, 220] width 247 height 25
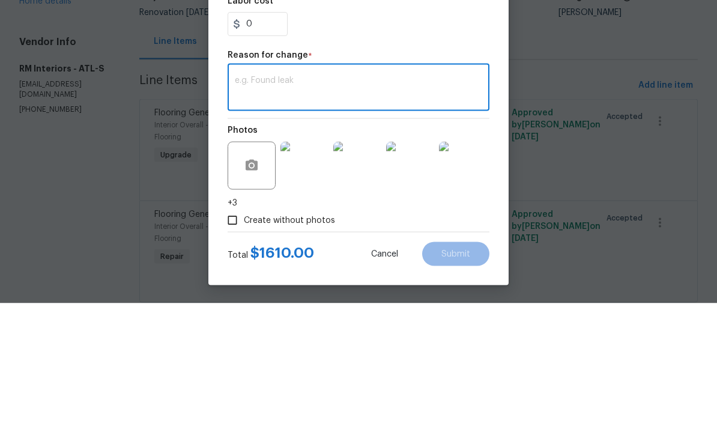
paste textarea "Total cost for installation is $2731.13 An additional $806.13 is needed for ins…"
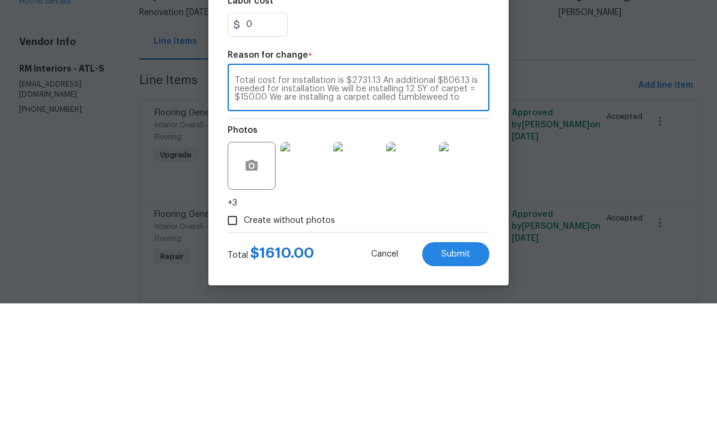
scroll to position [50, 0]
click at [308, 208] on textarea "Total cost for installation is $2731.13 An additional $806.13 is needed for ins…" at bounding box center [358, 220] width 247 height 25
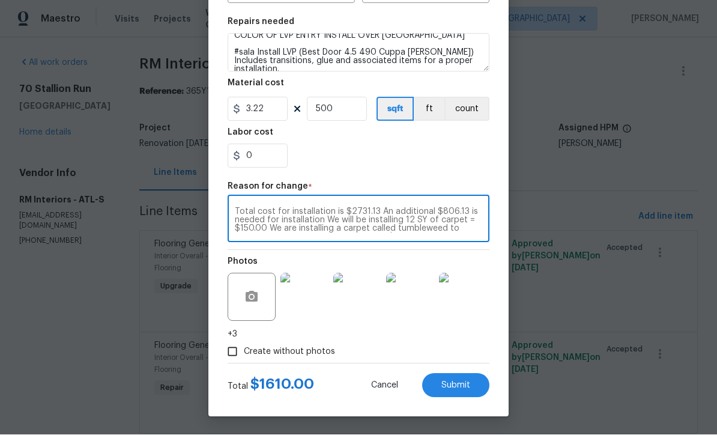
type textarea "Total cost for installation is $2731.13 An additional $806.13 is needed for ins…"
click at [333, 114] on input "500" at bounding box center [337, 109] width 60 height 24
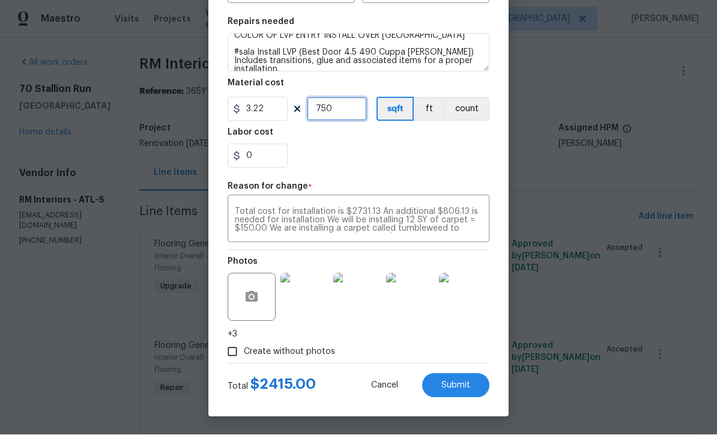
click at [331, 109] on input "750" at bounding box center [337, 109] width 60 height 24
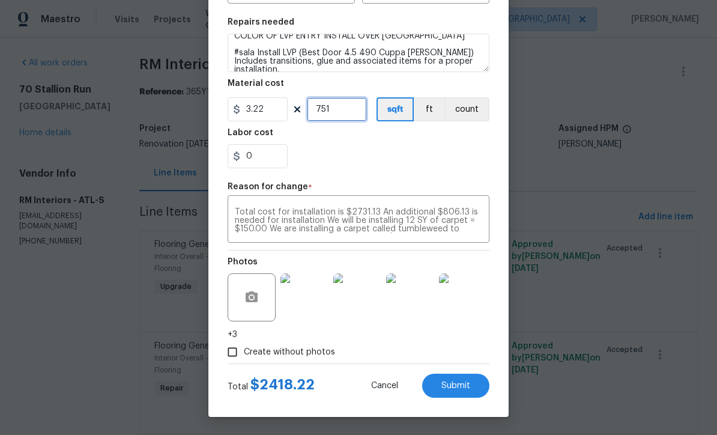
click at [333, 110] on input "751" at bounding box center [337, 109] width 60 height 24
click at [450, 381] on span "Submit" at bounding box center [455, 385] width 29 height 9
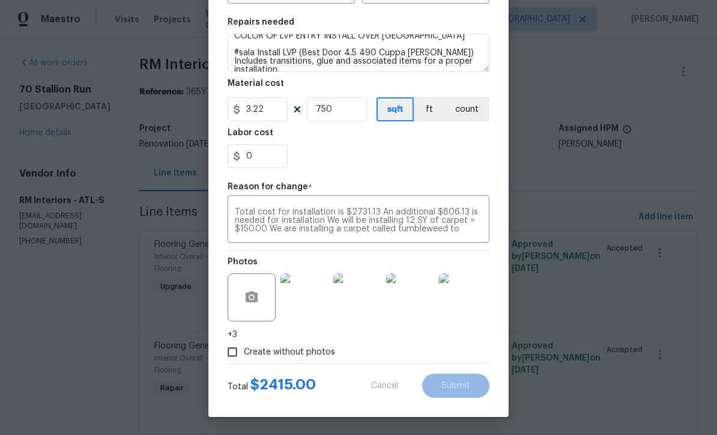
type input "500"
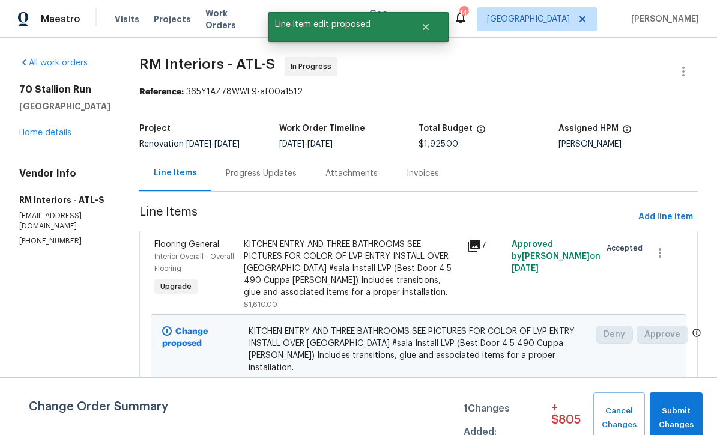
scroll to position [0, 0]
click at [672, 414] on span "Submit Changes" at bounding box center [676, 418] width 41 height 28
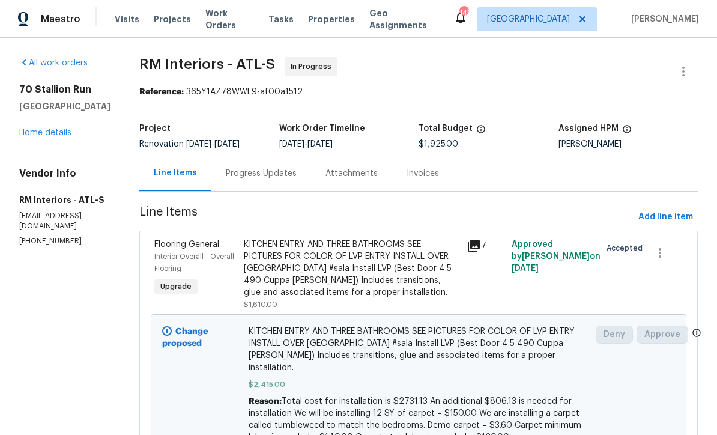
click at [37, 130] on link "Home details" at bounding box center [45, 132] width 52 height 8
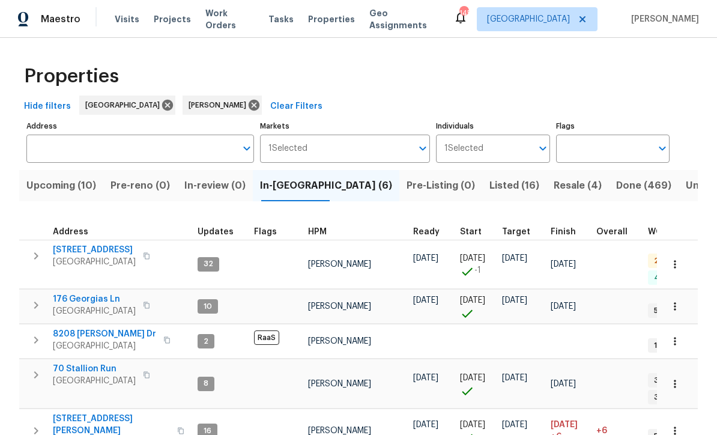
click at [56, 181] on span "Upcoming (10)" at bounding box center [61, 185] width 70 height 17
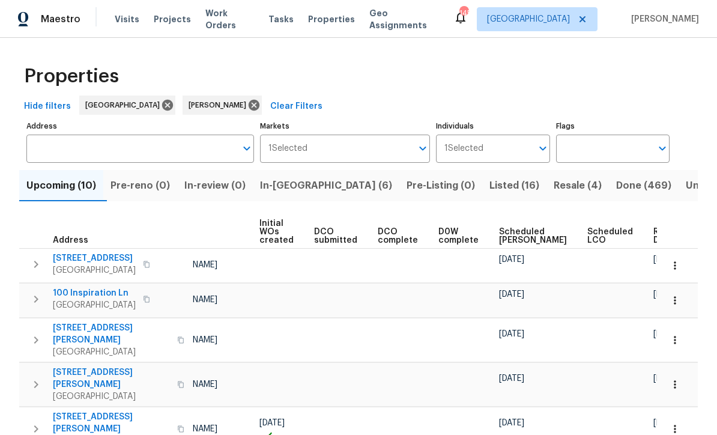
scroll to position [0, 86]
click at [654, 235] on span "Ready Date" at bounding box center [667, 236] width 26 height 17
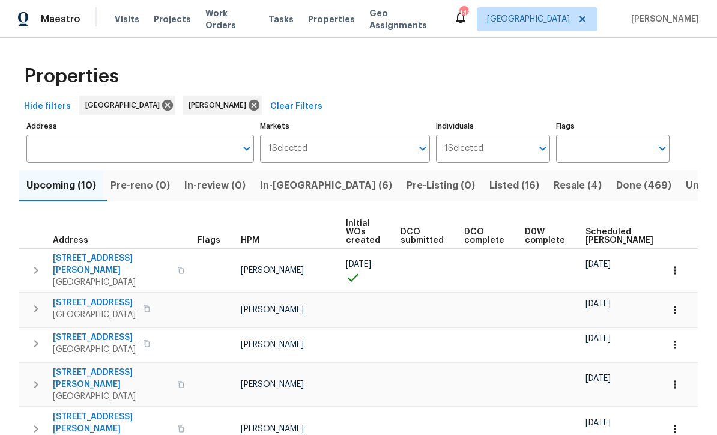
click at [93, 297] on span "210 Woodbridge Dr" at bounding box center [94, 303] width 83 height 12
click at [286, 183] on span "In-reno (6)" at bounding box center [326, 185] width 132 height 17
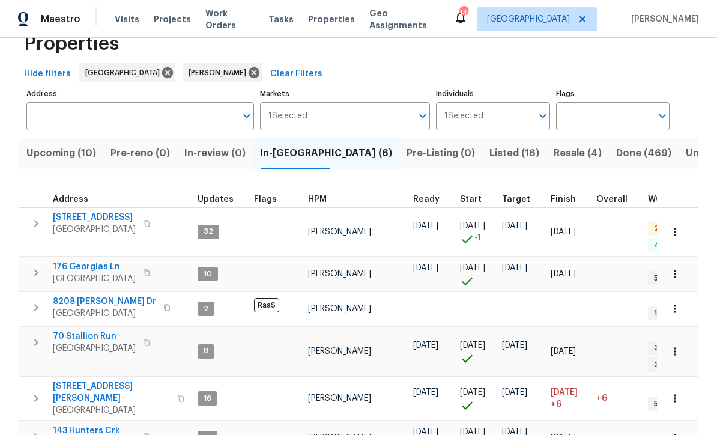
scroll to position [32, 0]
click at [82, 425] on span "143 Hunters Crk" at bounding box center [94, 431] width 83 height 12
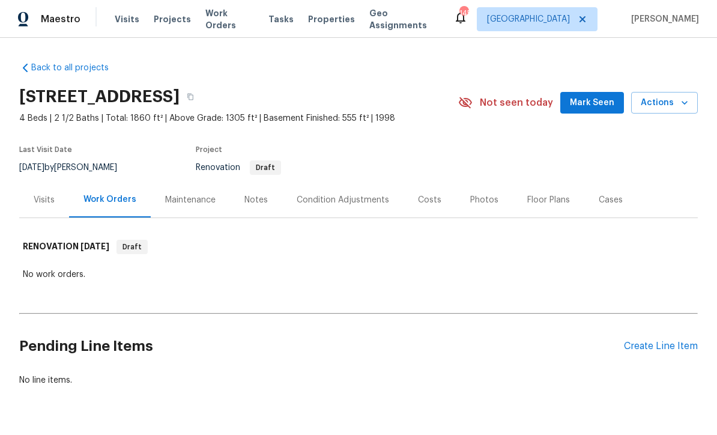
click at [653, 345] on div "Create Line Item" at bounding box center [661, 345] width 74 height 11
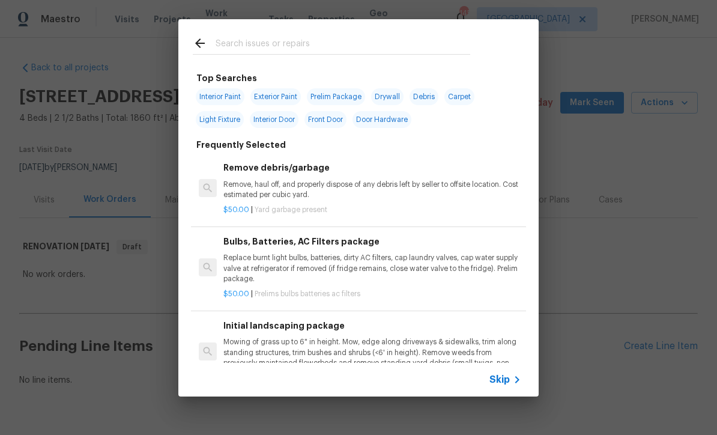
click at [498, 376] on span "Skip" at bounding box center [499, 379] width 20 height 12
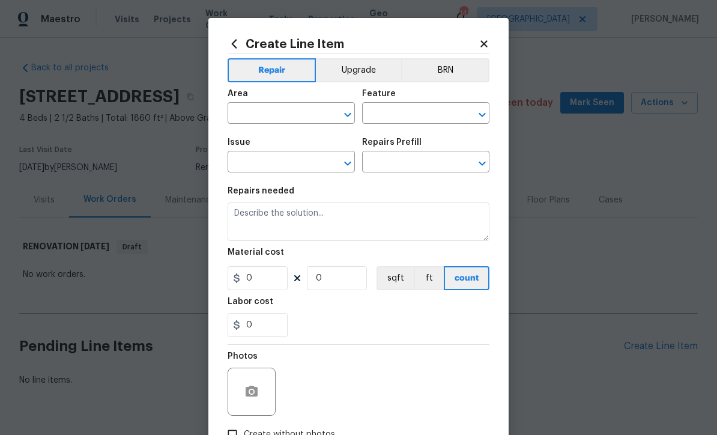
click at [246, 113] on input "text" at bounding box center [275, 114] width 94 height 19
click at [259, 161] on li "Exterior Overall" at bounding box center [291, 162] width 127 height 20
type input "Exterior Overall"
click at [269, 165] on input "text" at bounding box center [275, 163] width 94 height 19
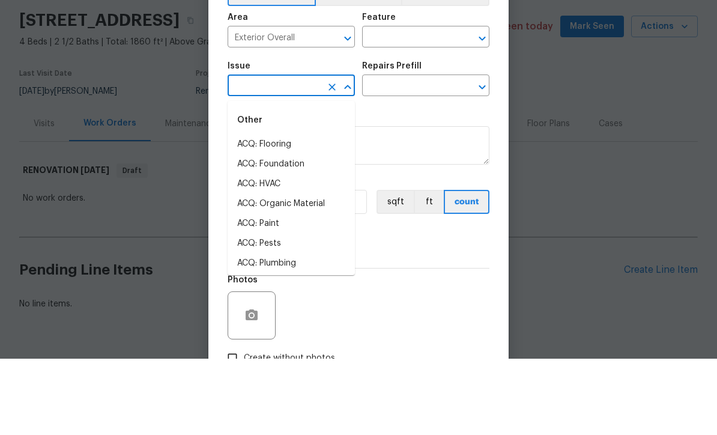
click at [380, 105] on input "text" at bounding box center [409, 114] width 94 height 19
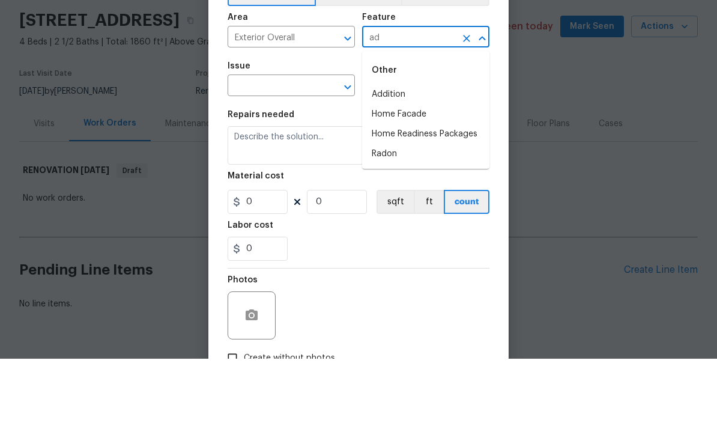
click at [381, 161] on li "Addition" at bounding box center [425, 171] width 127 height 20
type input "Addition"
click at [261, 154] on input "text" at bounding box center [275, 163] width 94 height 19
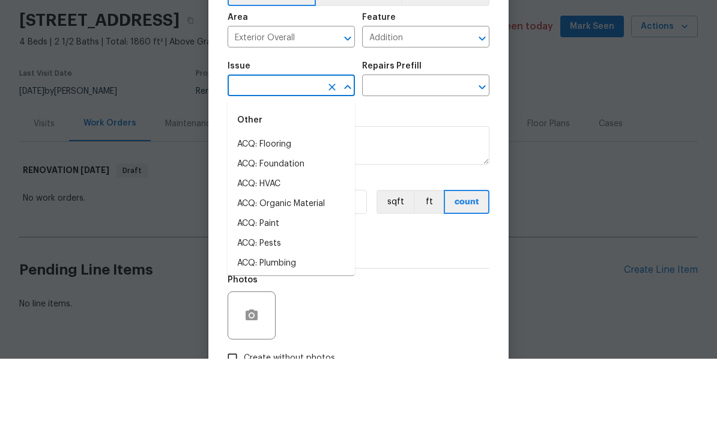
type input "w"
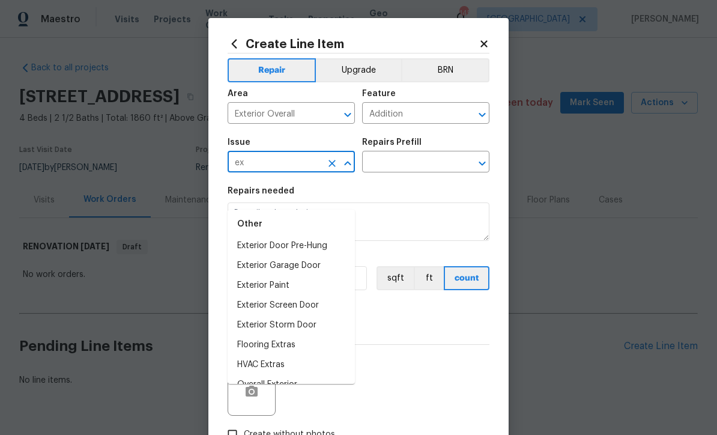
scroll to position [79, 0]
click at [253, 375] on li "Overall Exterior" at bounding box center [291, 385] width 127 height 20
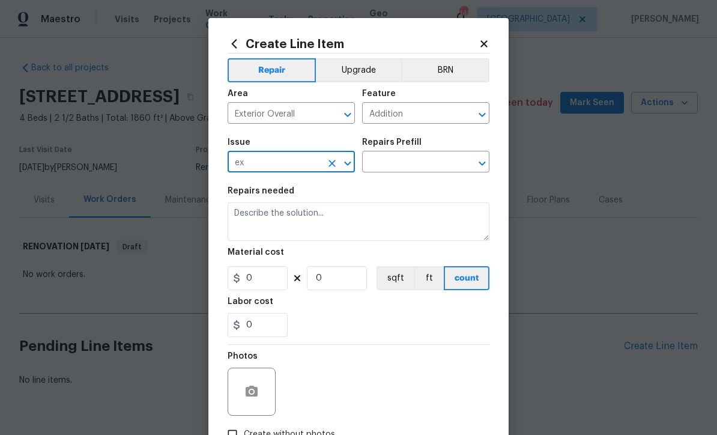
type input "Overall Exterior"
click at [390, 166] on input "text" at bounding box center [409, 163] width 94 height 19
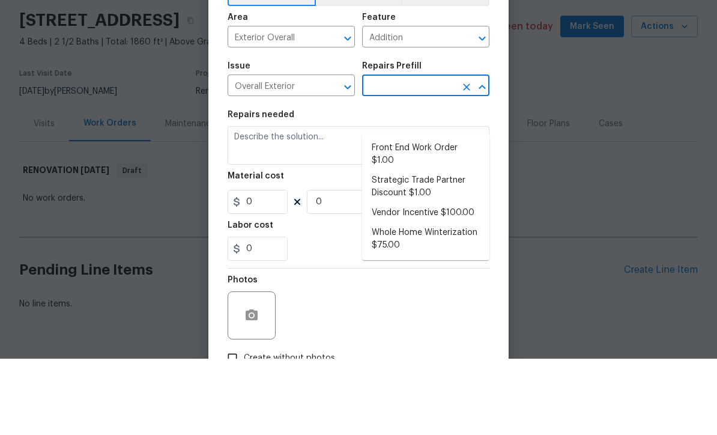
click at [393, 247] on li "Strategic Trade Partner Discount $1.00" at bounding box center [425, 263] width 127 height 32
type input "Strategic Trade Partner Discount $1.00"
type textarea "Calculate and apply 5% STPP discount to the total of the work order as a negati…"
type input "1"
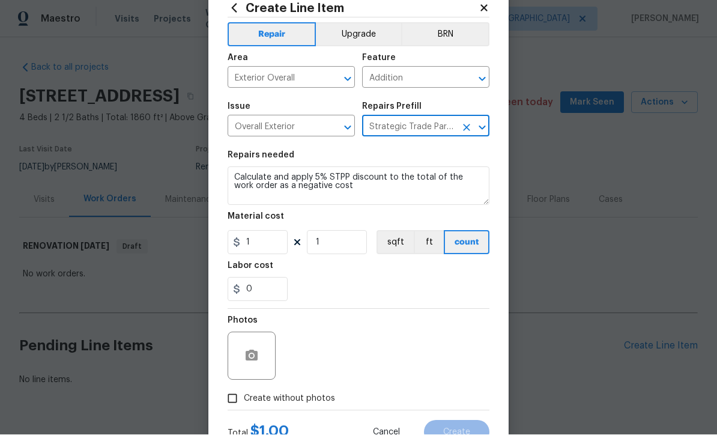
scroll to position [76, 0]
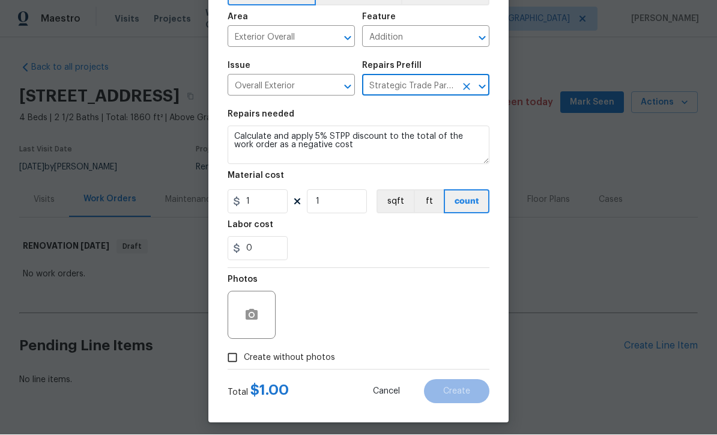
click at [228, 361] on input "Create without photos" at bounding box center [232, 357] width 23 height 23
checkbox input "true"
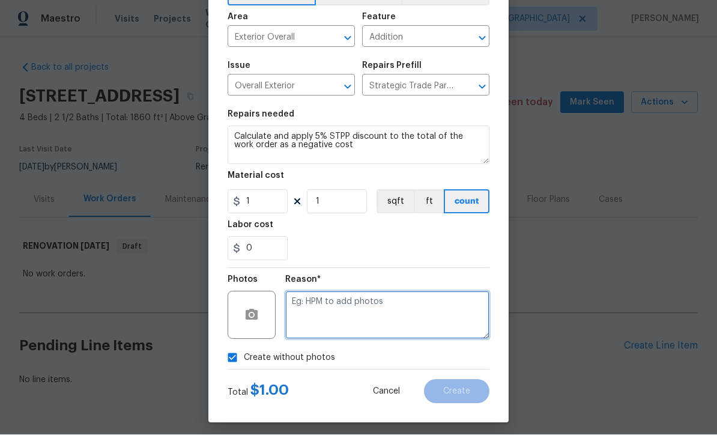
click at [292, 308] on textarea at bounding box center [387, 315] width 204 height 48
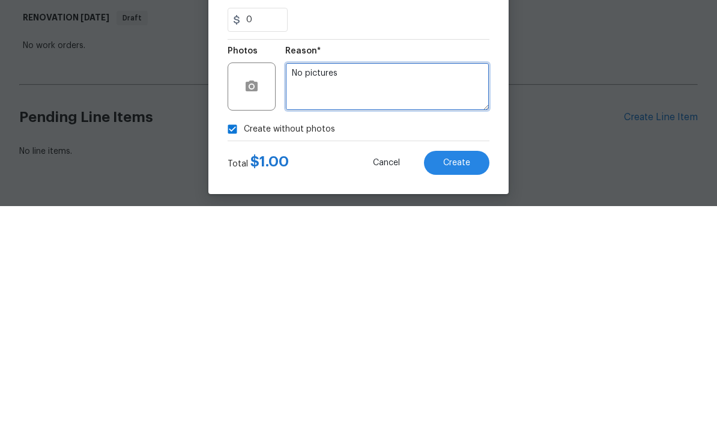
type textarea "No pictures"
click at [448, 387] on span "Create" at bounding box center [456, 391] width 27 height 9
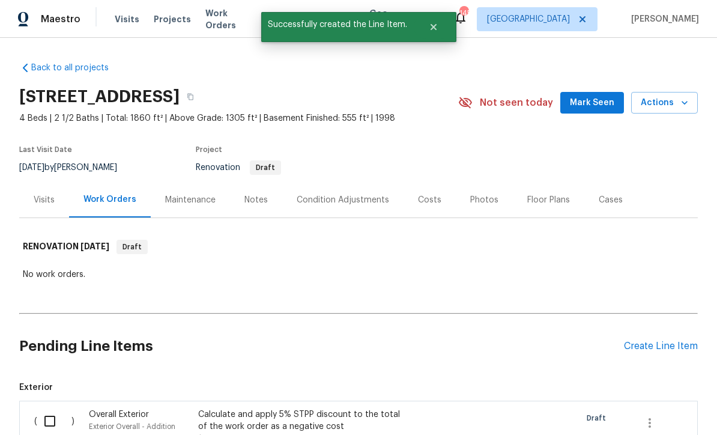
click at [44, 408] on input "checkbox" at bounding box center [54, 420] width 34 height 25
checkbox input "true"
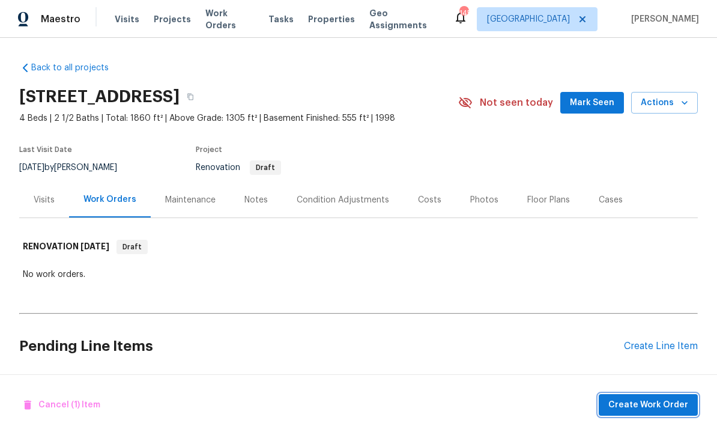
click at [649, 408] on span "Create Work Order" at bounding box center [648, 404] width 80 height 15
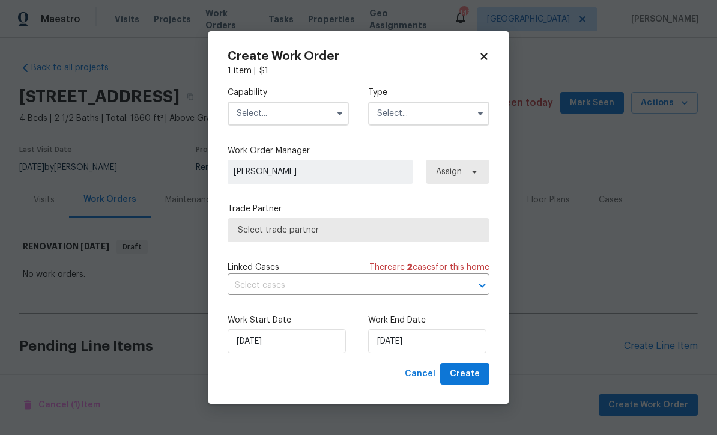
click at [255, 116] on input "text" at bounding box center [288, 113] width 121 height 24
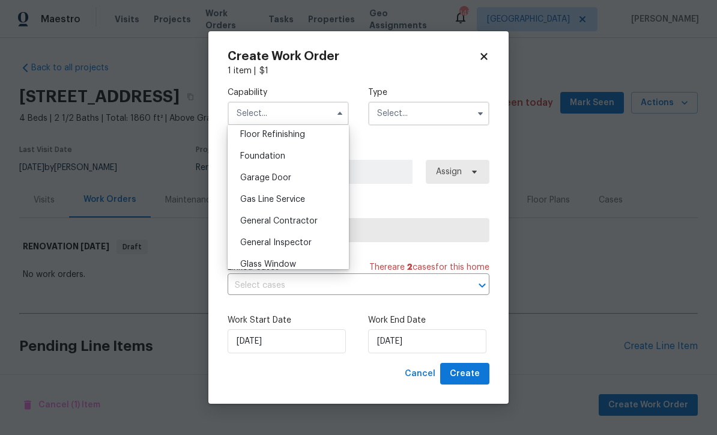
scroll to position [498, 0]
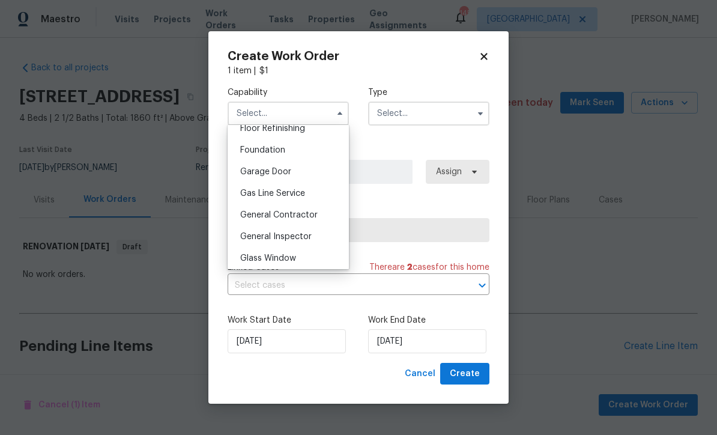
click at [260, 211] on span "General Contractor" at bounding box center [278, 215] width 77 height 8
type input "General Contractor"
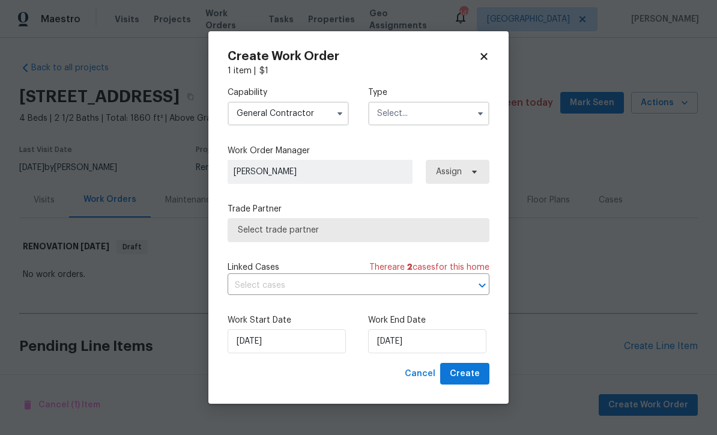
click at [387, 106] on input "text" at bounding box center [428, 113] width 121 height 24
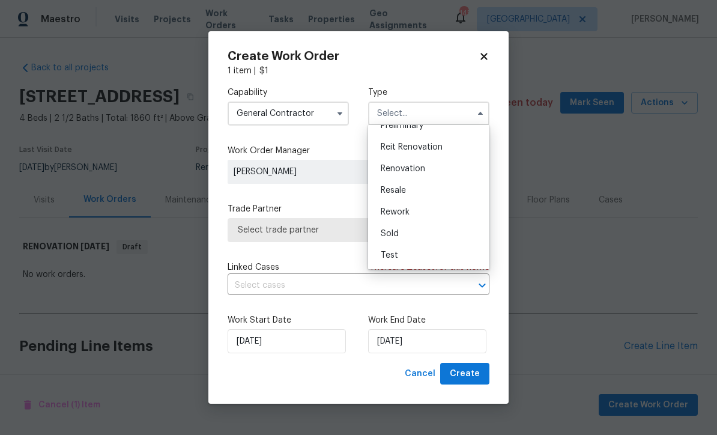
scroll to position [273, 0]
click at [402, 168] on span "Renovation" at bounding box center [403, 169] width 44 height 8
type input "Renovation"
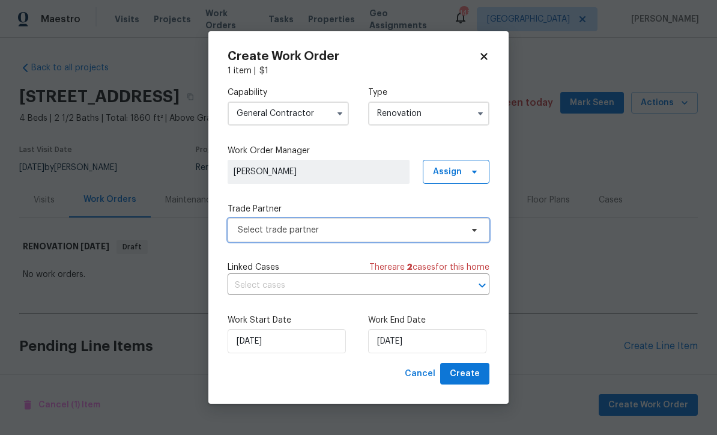
click at [262, 228] on span "Select trade partner" at bounding box center [350, 230] width 224 height 12
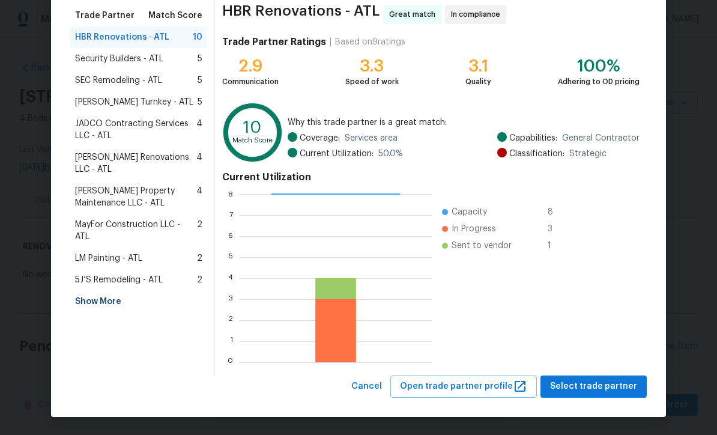
scroll to position [95, 0]
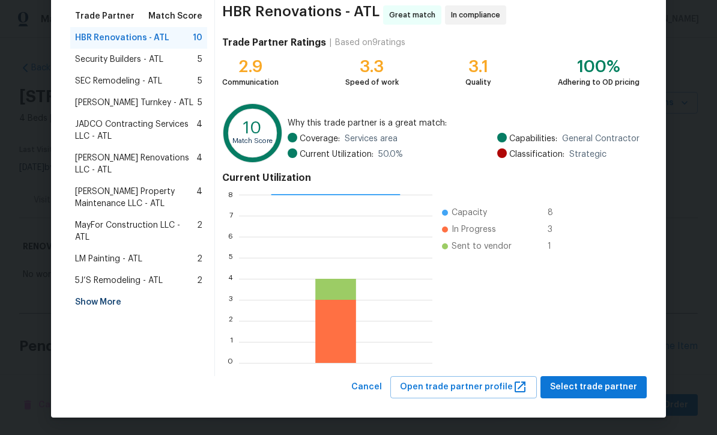
click at [93, 291] on div "Show More" at bounding box center [138, 302] width 137 height 22
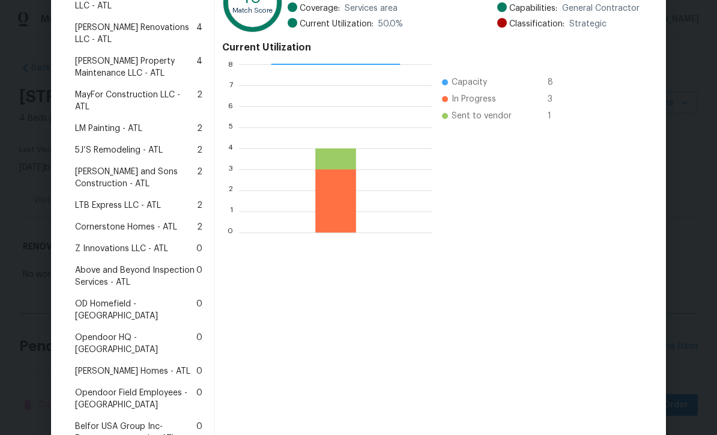
scroll to position [226, 0]
click at [104, 264] on span "Above and Beyond Inspection Services - ATL" at bounding box center [135, 276] width 121 height 24
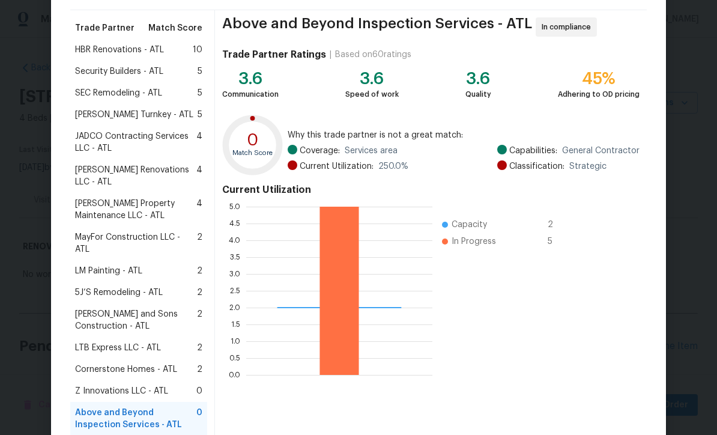
scroll to position [82, 0]
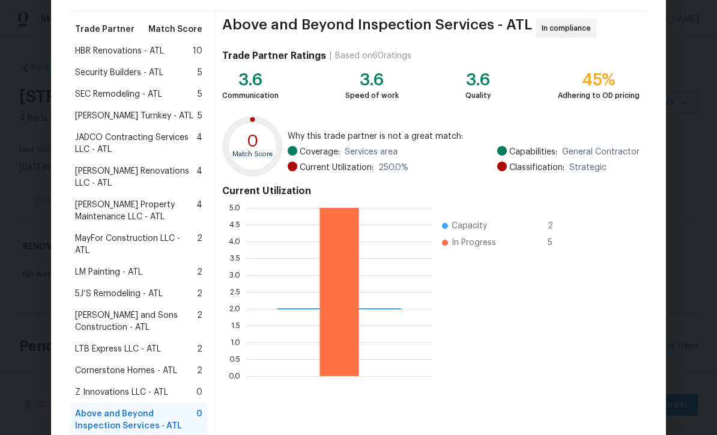
click at [291, 427] on div "Above and Beyond Inspection Services - ATL In compliance Trade Partner Ratings …" at bounding box center [431, 316] width 432 height 610
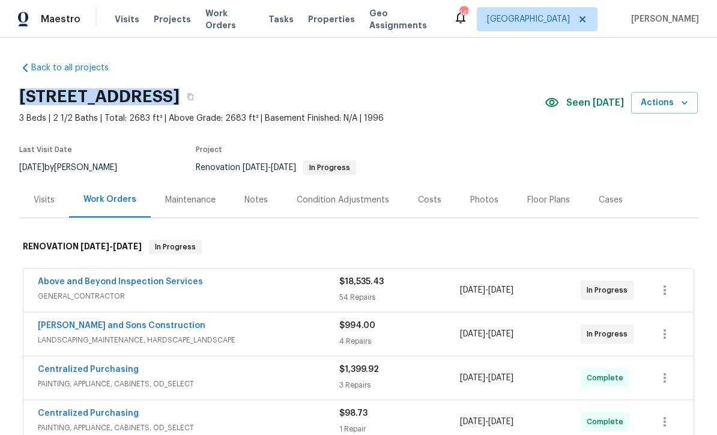
click at [103, 280] on link "Above and Beyond Inspection Services" at bounding box center [120, 281] width 165 height 8
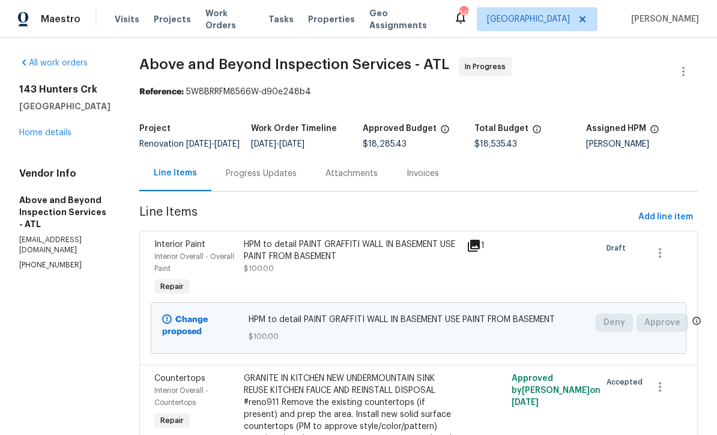
click at [280, 180] on div "Progress Updates" at bounding box center [261, 174] width 71 height 12
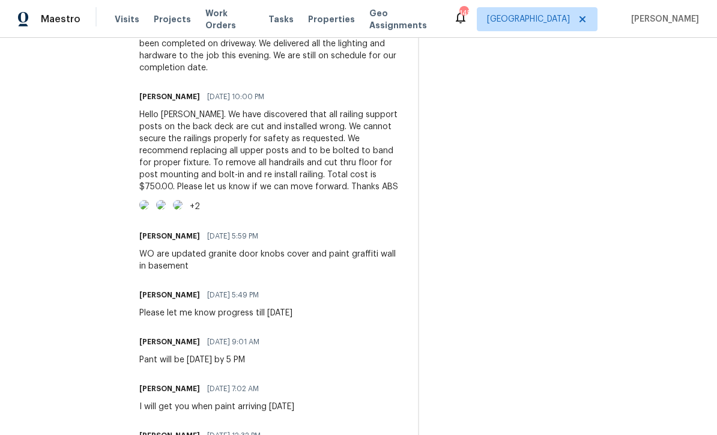
scroll to position [483, 0]
